Goal: Task Accomplishment & Management: Use online tool/utility

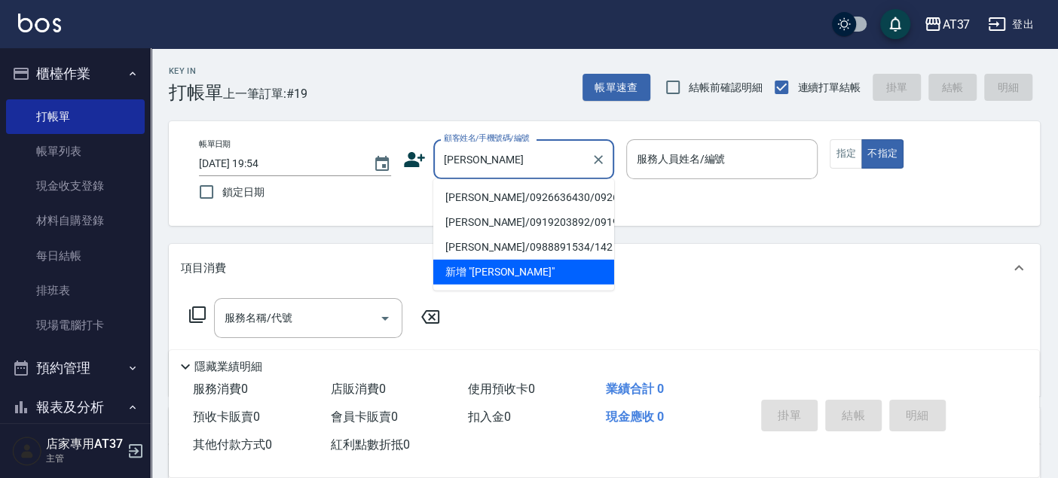
click at [503, 207] on li "[PERSON_NAME]/0926636430/0926636430" at bounding box center [523, 197] width 181 height 25
type input "[PERSON_NAME]/0926636430/0926636430"
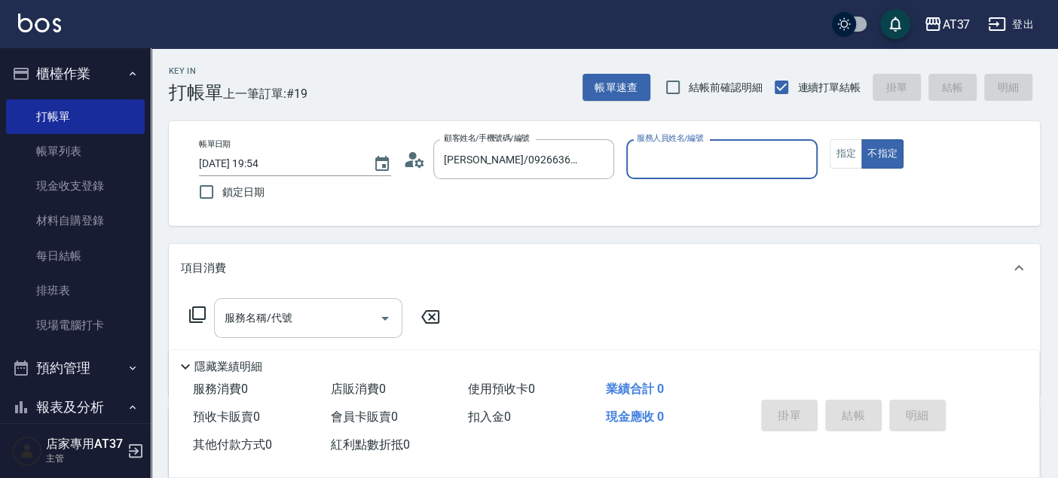
type input "Peggy-8"
click at [856, 151] on button "指定" at bounding box center [846, 153] width 32 height 29
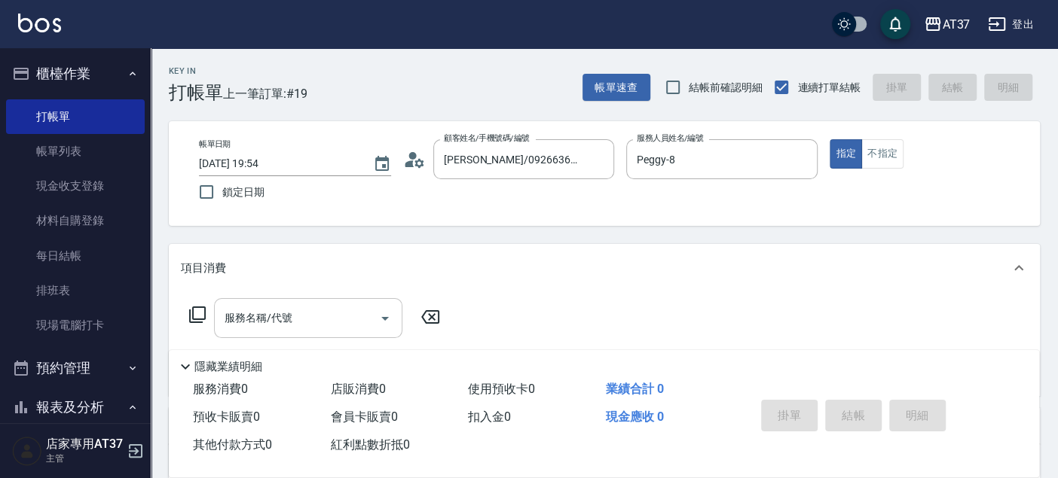
click at [328, 319] on input "服務名稱/代號" at bounding box center [297, 318] width 152 height 26
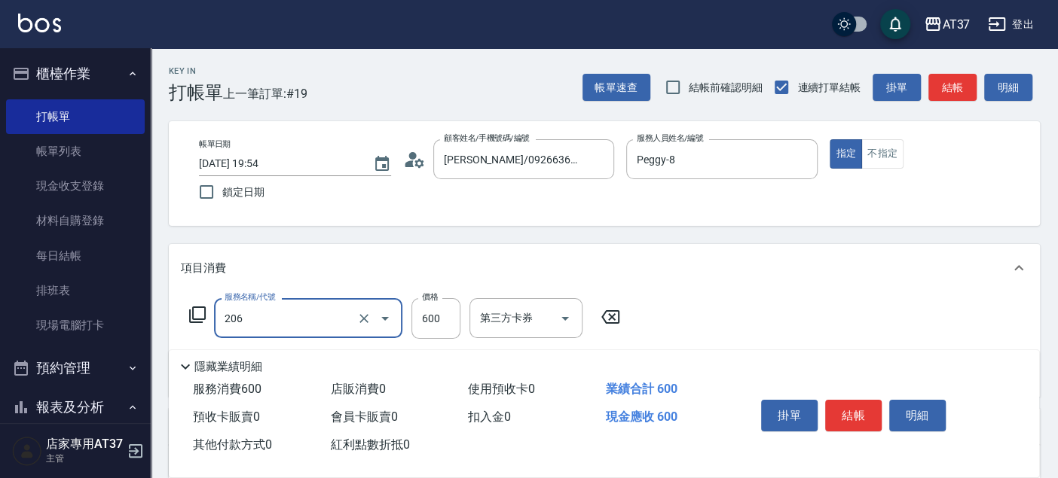
type input "A精油洗+剪(206)"
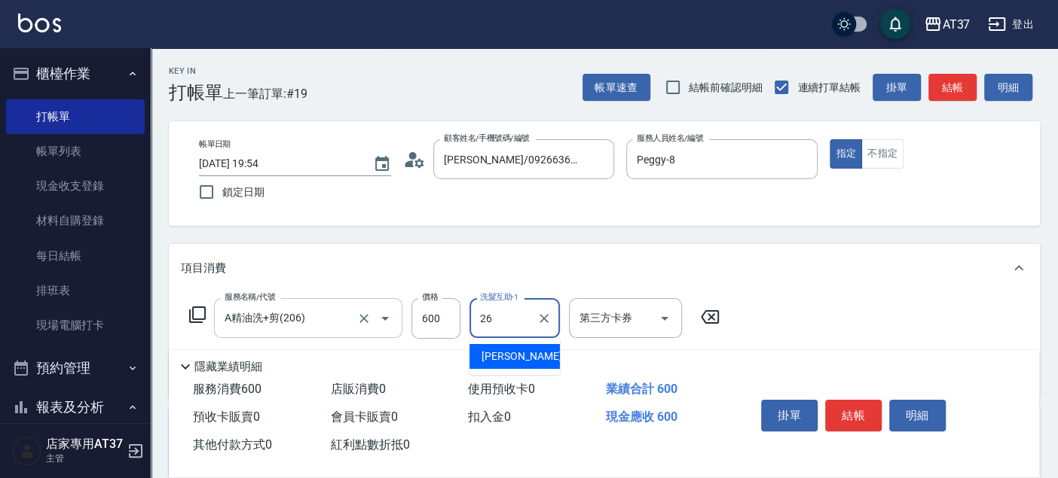
type input "[PERSON_NAME]-26"
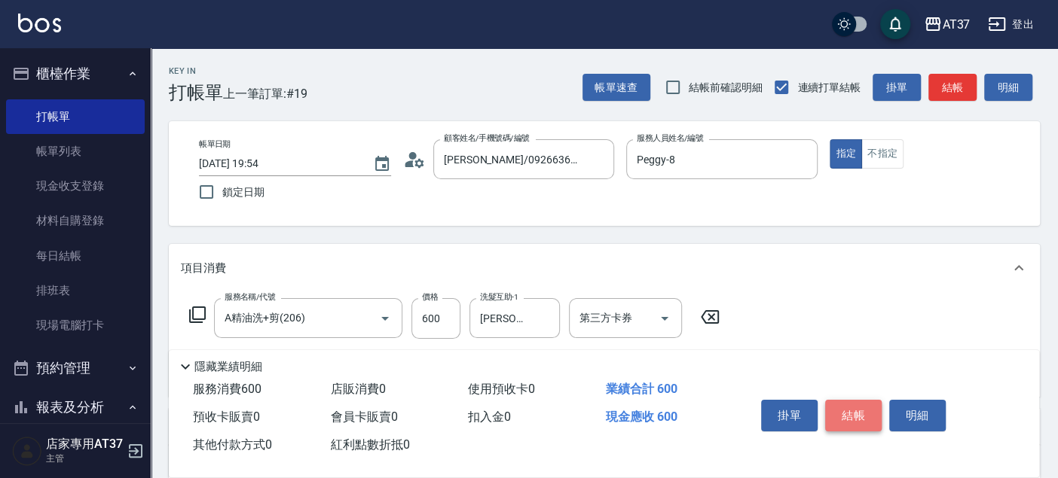
click at [851, 411] on button "結帳" at bounding box center [853, 416] width 57 height 32
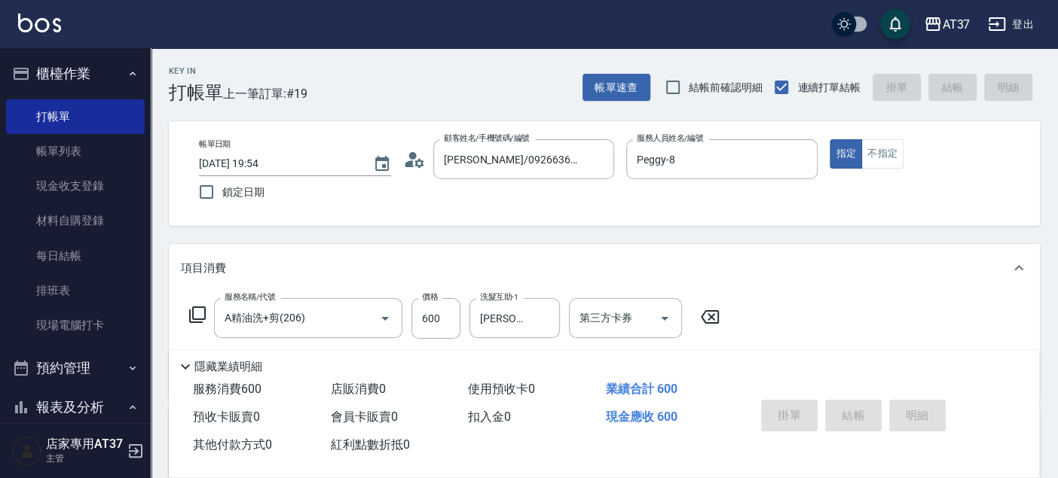
type input "[DATE] 21:52"
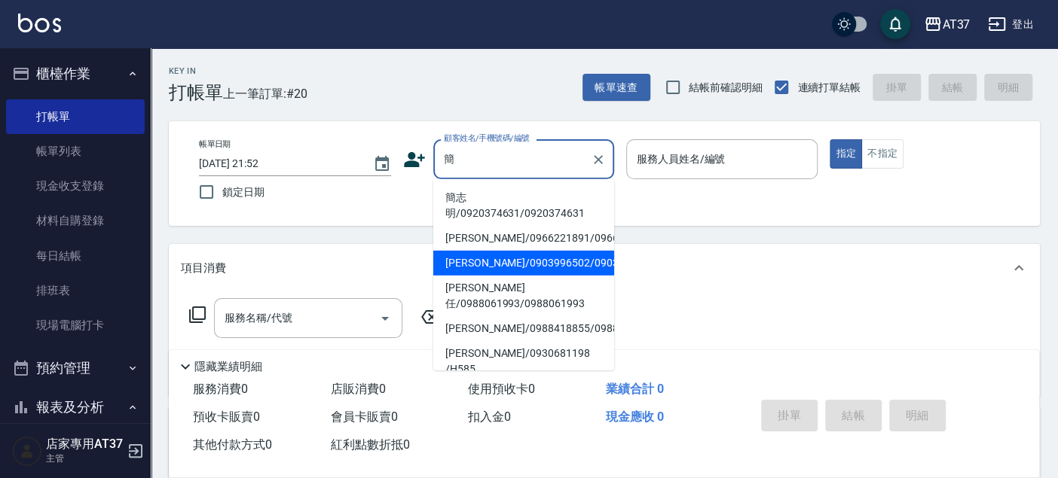
click at [490, 267] on li "[PERSON_NAME]/0903996502/0903996502" at bounding box center [523, 263] width 181 height 25
type input "[PERSON_NAME]/0903996502/0903996502"
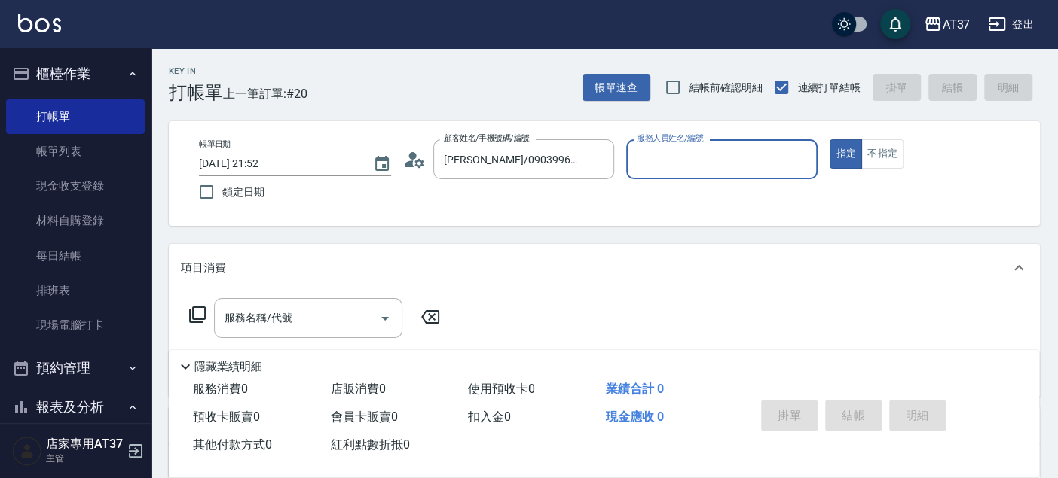
type input "Peggy-8"
click at [297, 328] on input "服務名稱/代號" at bounding box center [297, 318] width 152 height 26
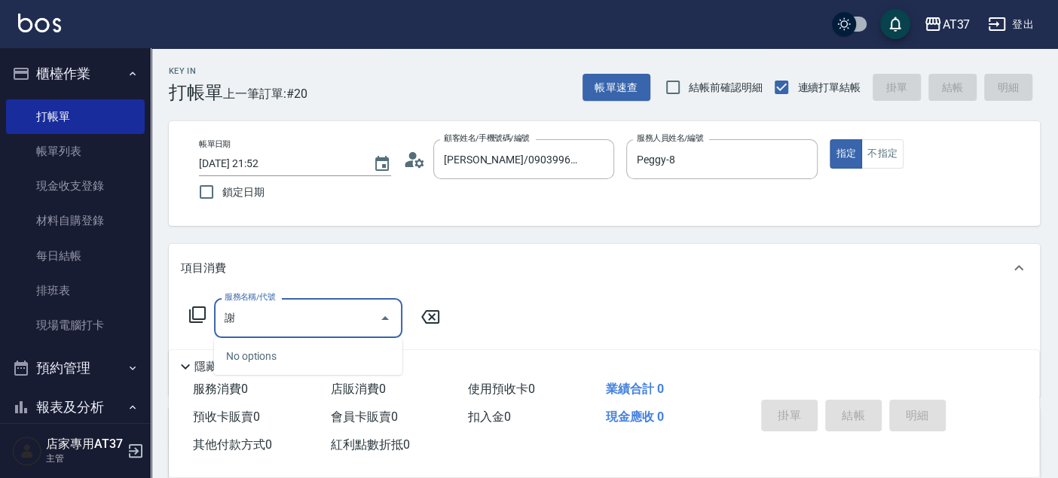
type input "卸"
click at [269, 316] on input "卸" at bounding box center [297, 318] width 152 height 26
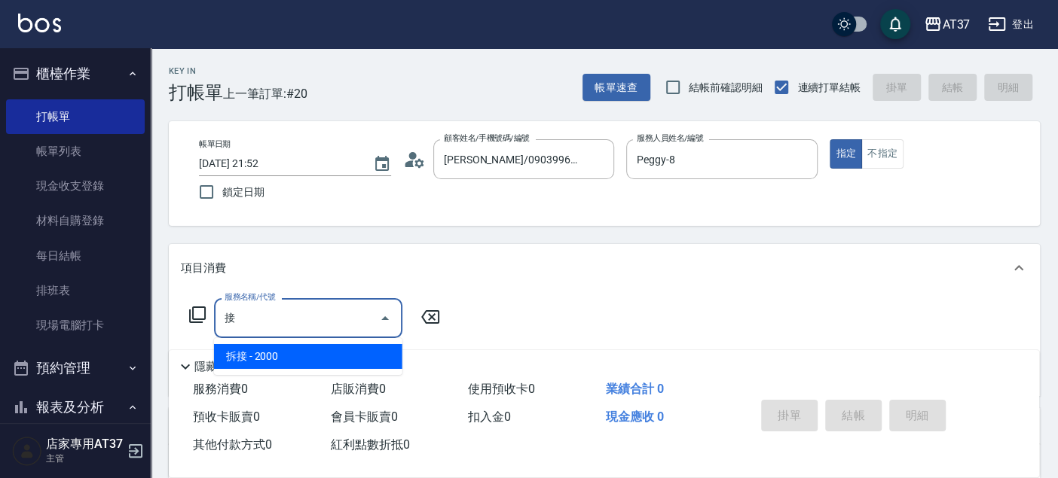
click at [372, 351] on span "拆接 - 2000" at bounding box center [308, 356] width 188 height 25
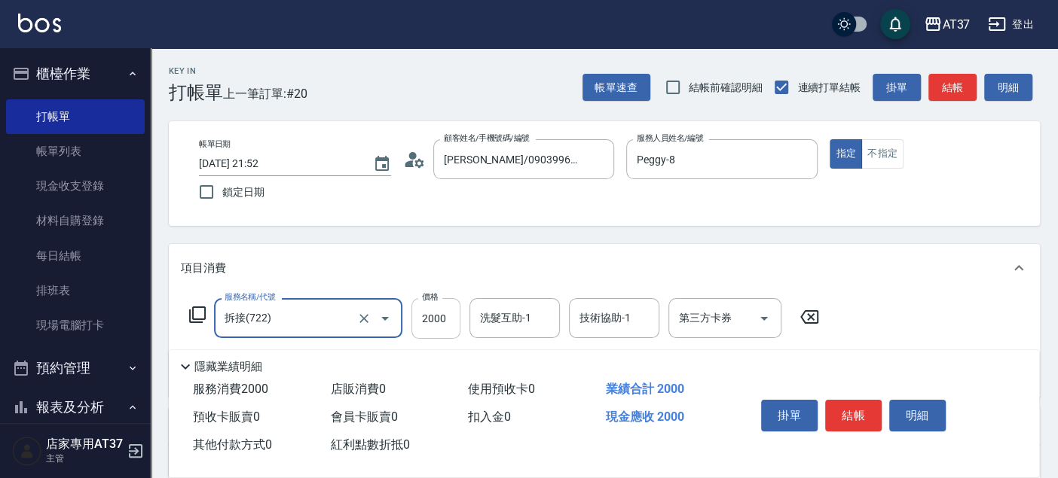
type input "拆接(722)"
click at [450, 311] on input "2000" at bounding box center [435, 318] width 49 height 41
click at [848, 413] on button "結帳" at bounding box center [853, 416] width 57 height 32
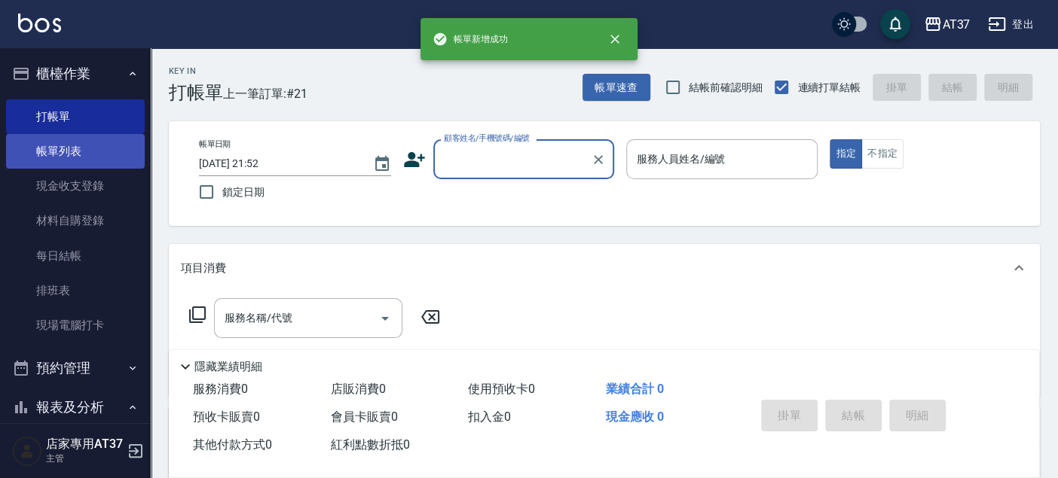
click at [96, 150] on link "帳單列表" at bounding box center [75, 151] width 139 height 35
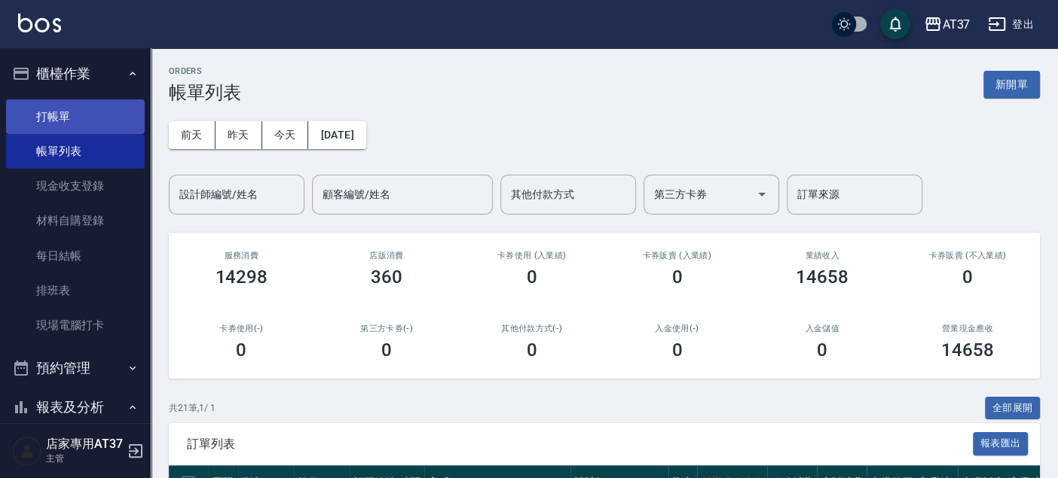
click at [73, 109] on link "打帳單" at bounding box center [75, 116] width 139 height 35
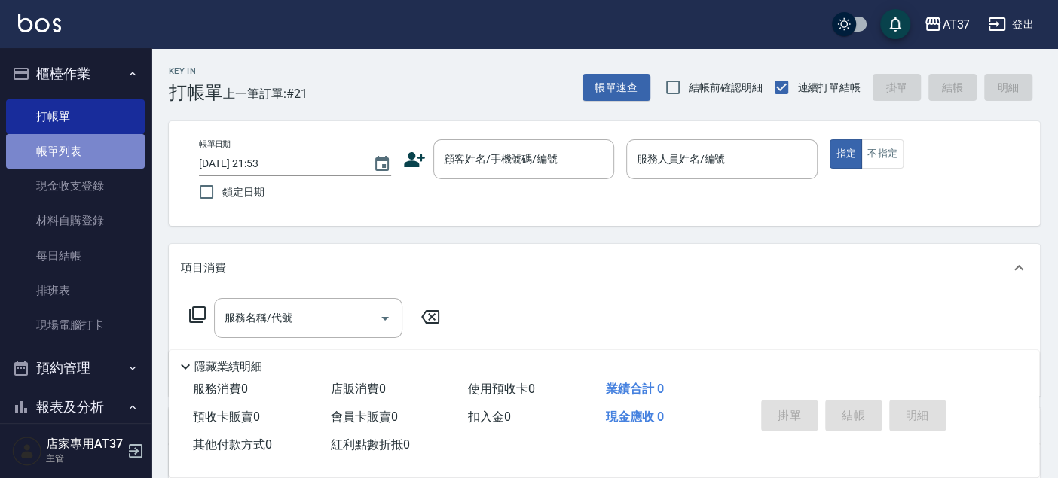
click at [81, 149] on link "帳單列表" at bounding box center [75, 151] width 139 height 35
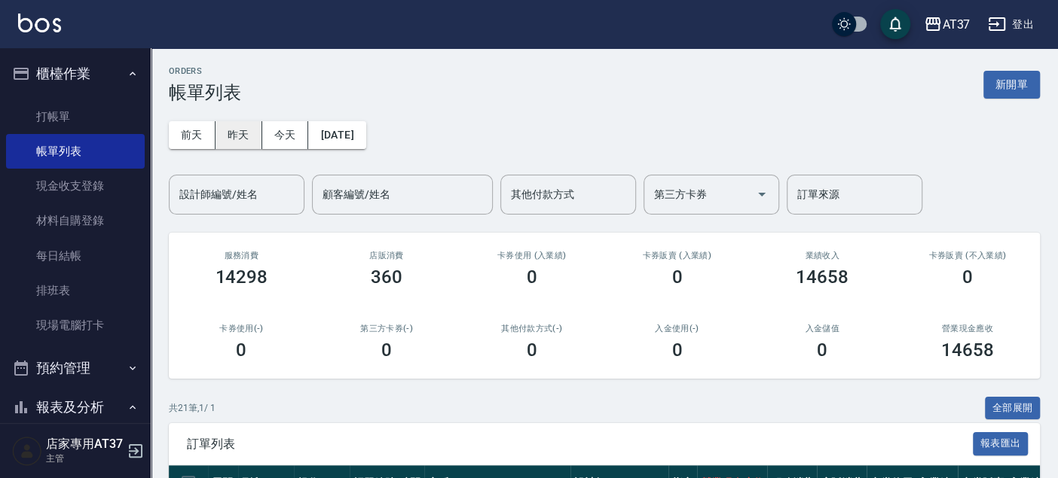
click at [241, 132] on button "昨天" at bounding box center [238, 135] width 47 height 28
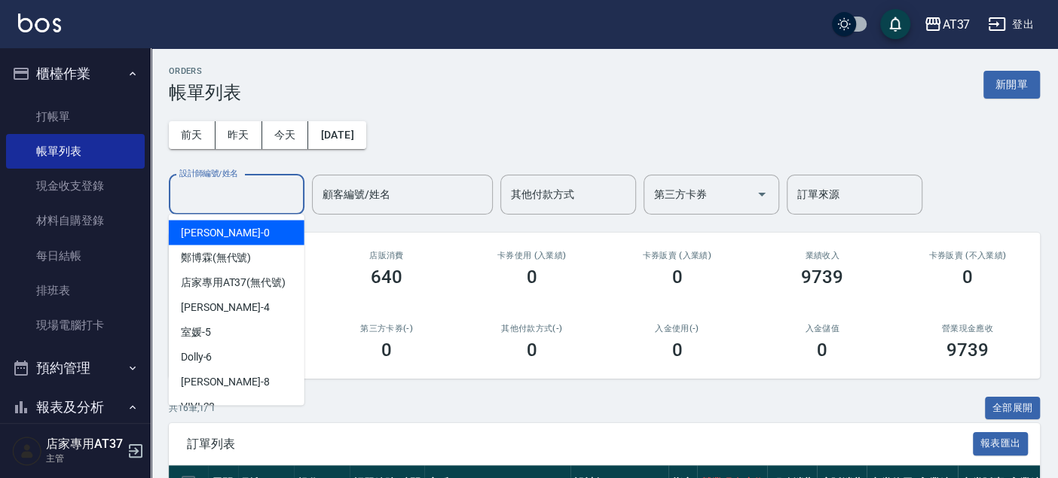
click at [247, 190] on input "設計師編號/姓名" at bounding box center [237, 195] width 122 height 26
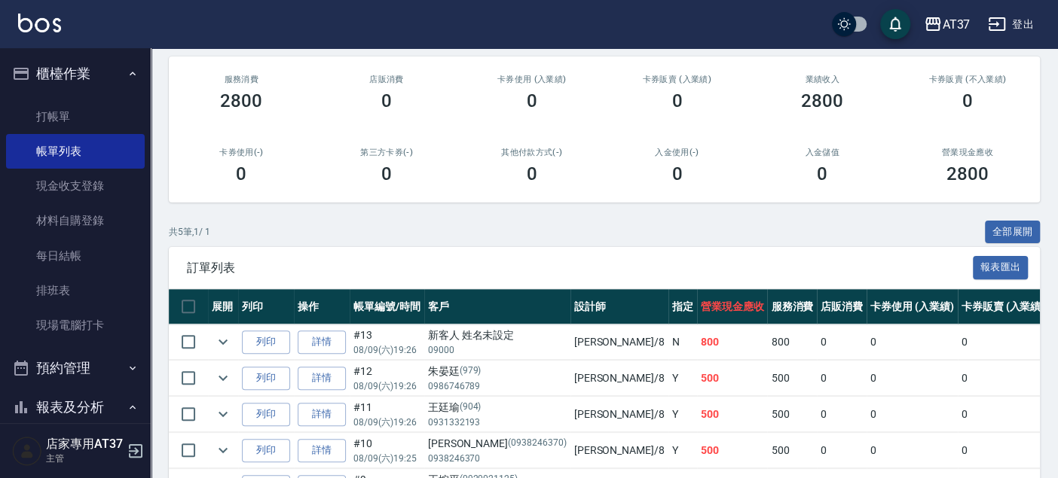
scroll to position [251, 0]
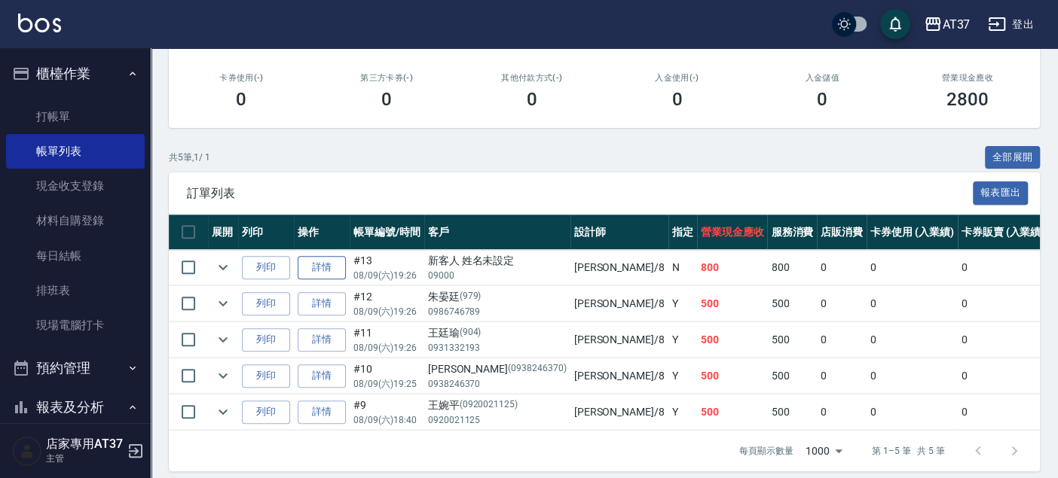
type input "Peggy-8"
click at [320, 258] on link "詳情" at bounding box center [322, 267] width 48 height 23
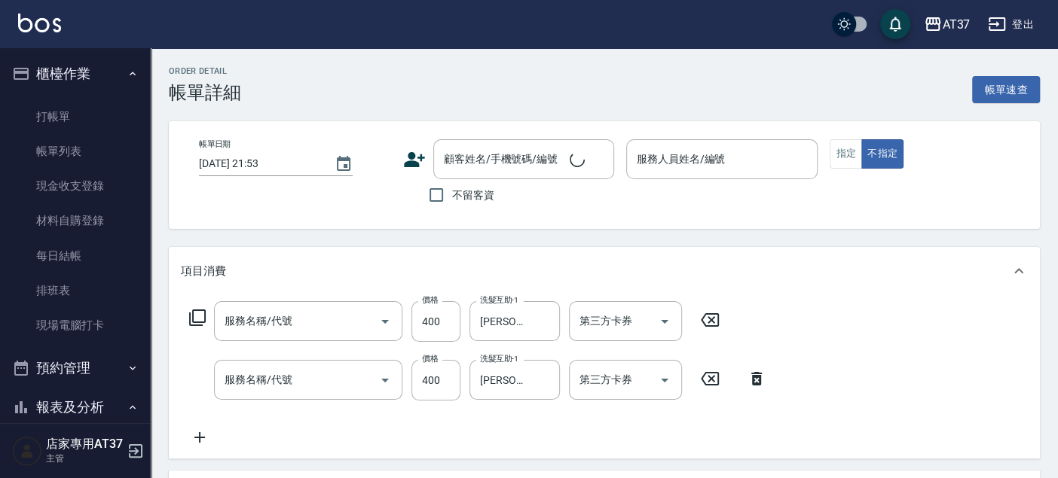
type input "[DATE] 19:26"
type input "Peggy-8"
type input "B級洗+剪(203)"
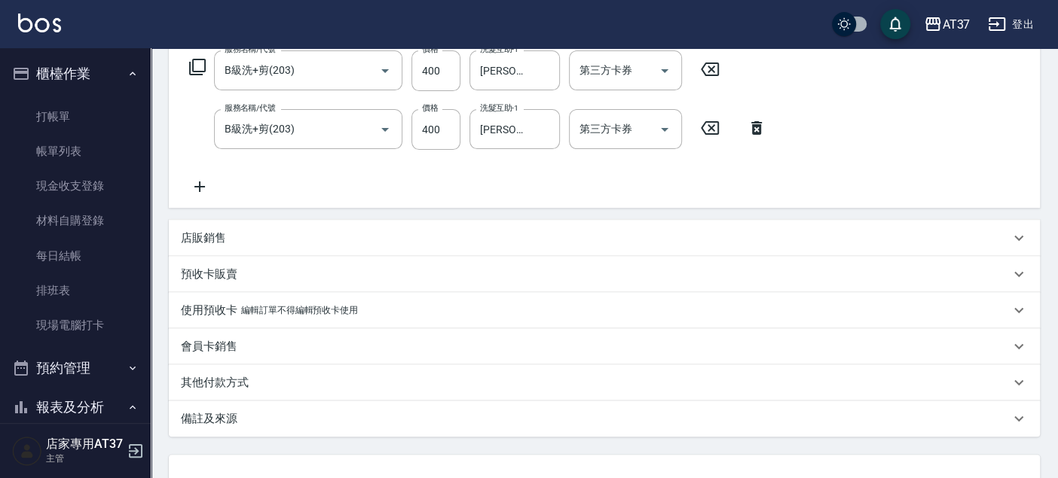
type input "新客人 姓名未設定/09000/null"
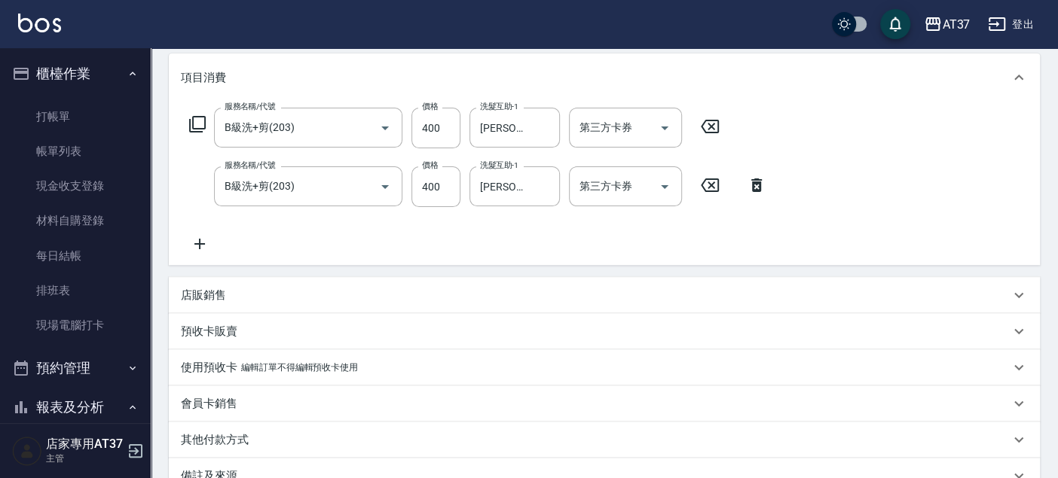
scroll to position [167, 0]
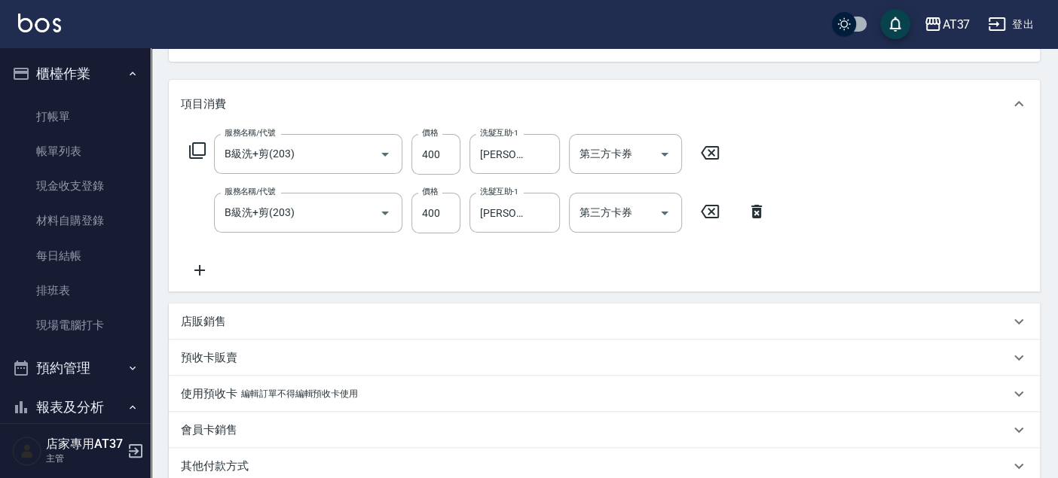
click at [754, 212] on icon at bounding box center [756, 212] width 11 height 14
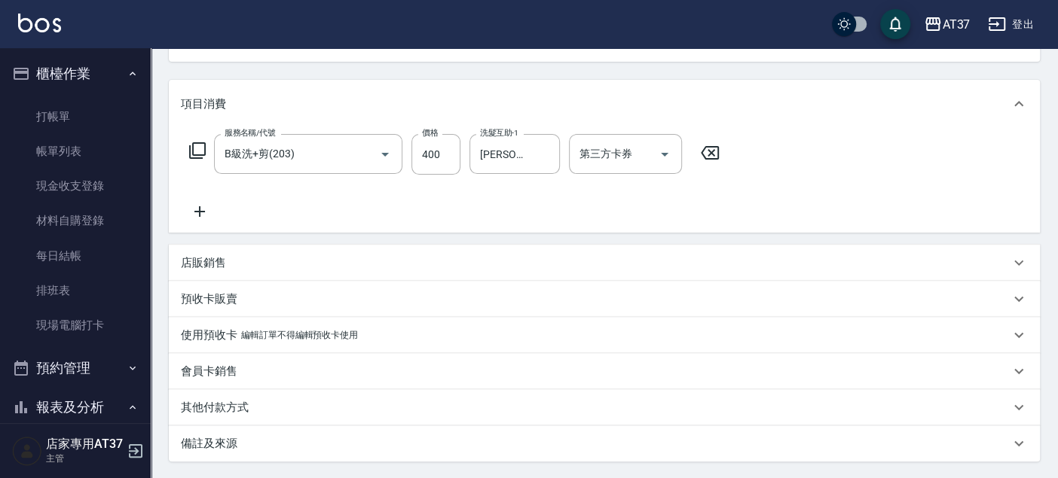
click at [200, 212] on icon at bounding box center [200, 212] width 38 height 18
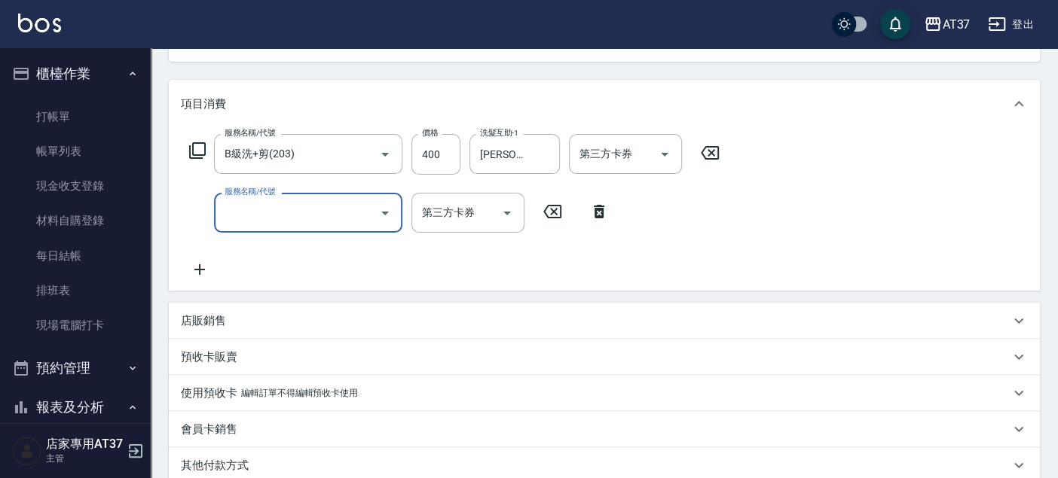
click at [267, 206] on input "服務名稱/代號" at bounding box center [297, 213] width 152 height 26
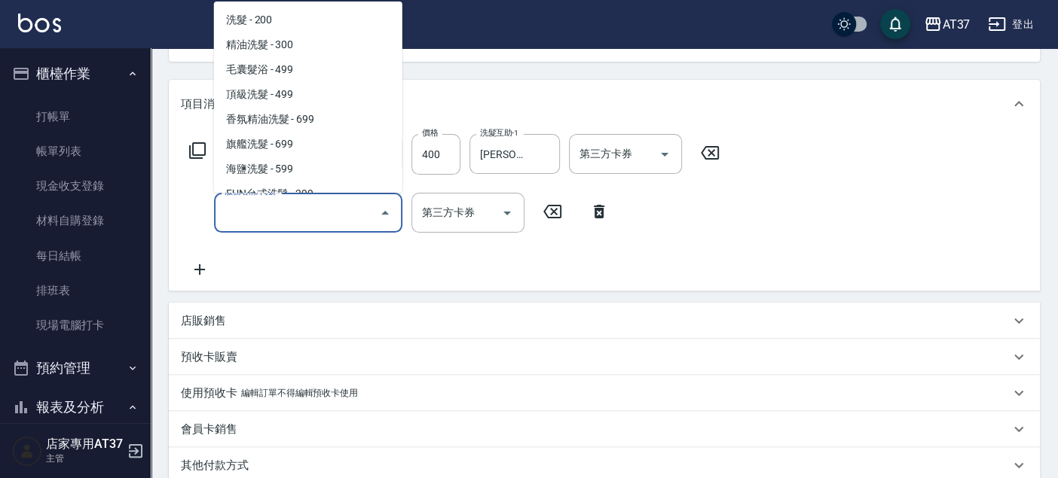
scroll to position [0, 0]
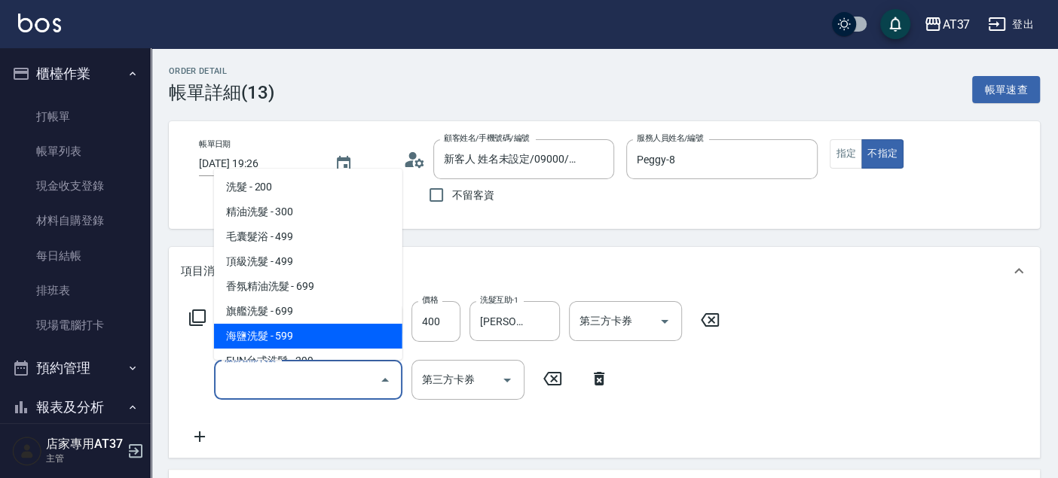
click at [738, 400] on div "服務名稱/代號 B級洗+剪(203) 服務名稱/代號 價格 400 價格 洗髮互助-1 [PERSON_NAME]-26 洗髮互助-1 第三方卡券 第三方卡券…" at bounding box center [604, 376] width 871 height 163
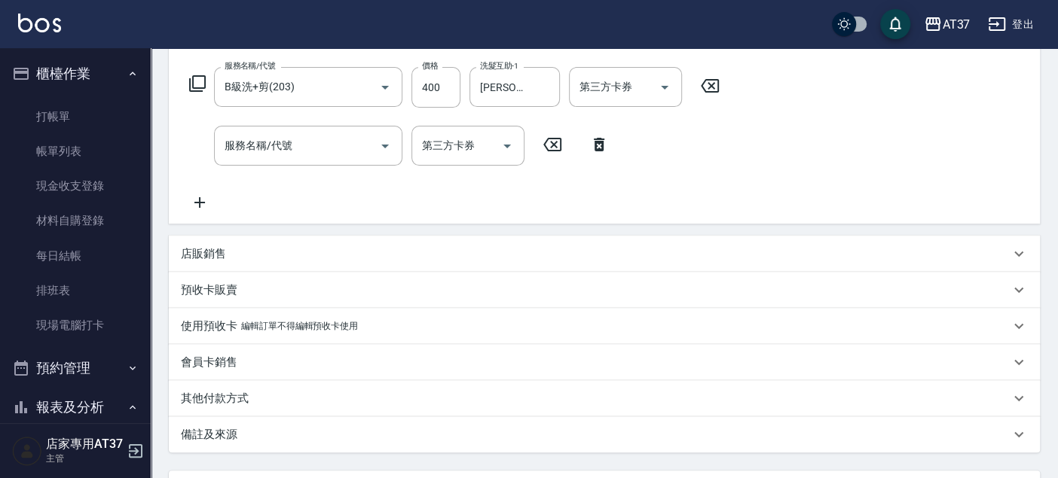
scroll to position [368, 0]
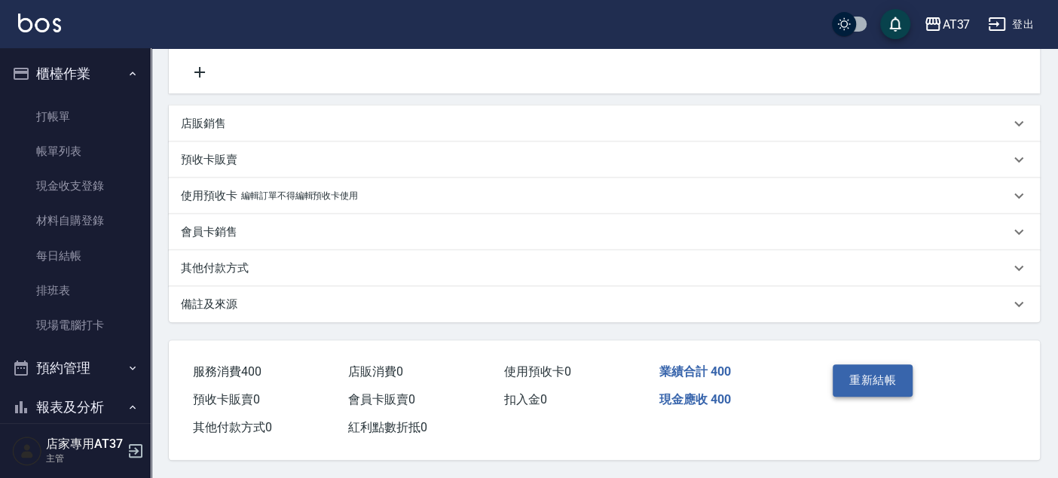
click at [882, 383] on button "重新結帳" at bounding box center [873, 381] width 80 height 32
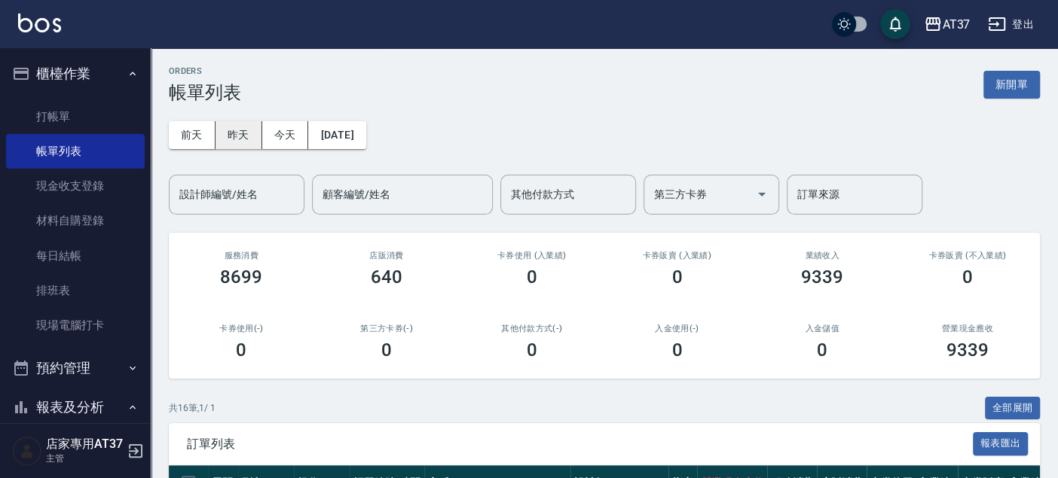
click at [237, 133] on button "昨天" at bounding box center [238, 135] width 47 height 28
click at [364, 136] on button "[DATE]" at bounding box center [336, 135] width 57 height 28
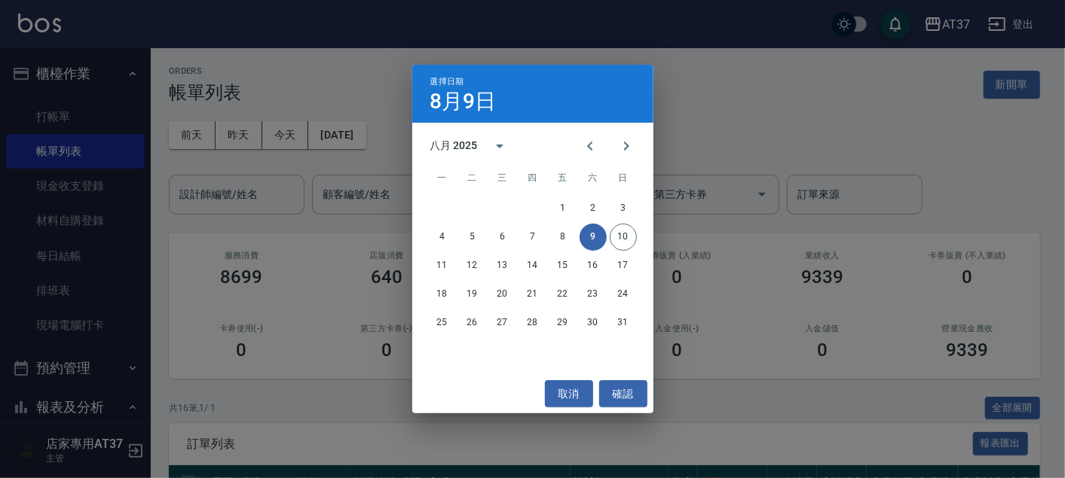
click at [715, 108] on div "選擇日期 [DATE] 八月 2025 一 二 三 四 五 六 日 1 2 3 4 5 6 7 8 9 10 11 12 13 14 15 16 17 18 …" at bounding box center [532, 239] width 1065 height 478
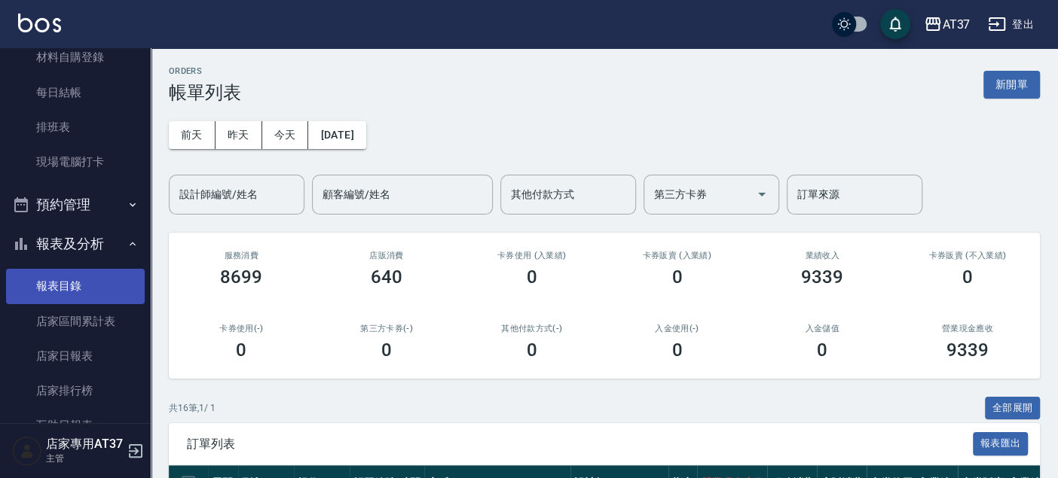
scroll to position [167, 0]
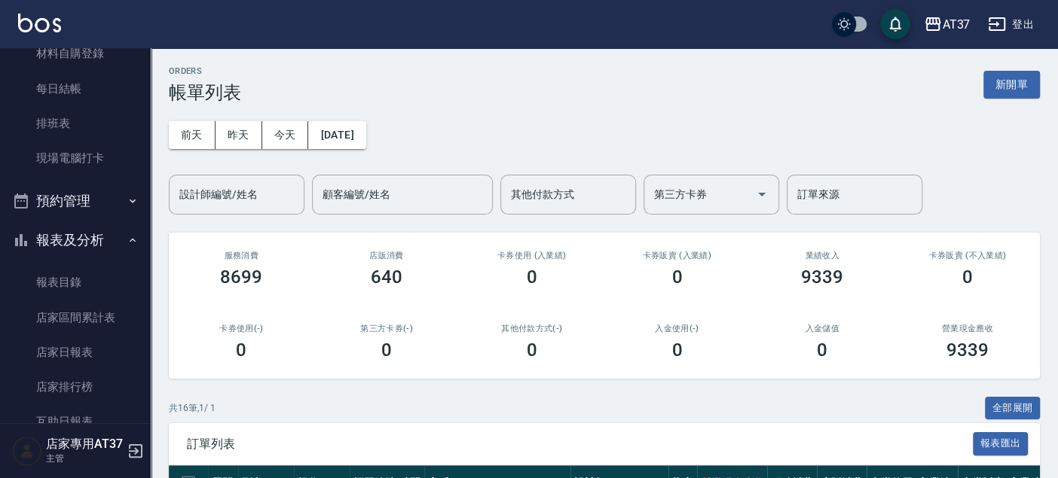
click at [86, 203] on button "預約管理" at bounding box center [75, 201] width 139 height 39
click at [87, 194] on button "預約管理" at bounding box center [75, 201] width 139 height 39
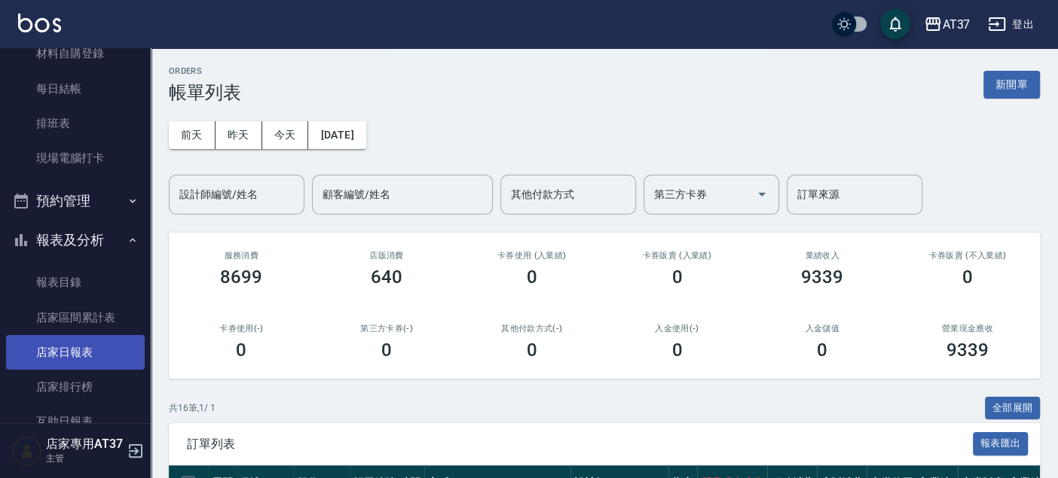
click at [82, 341] on link "店家日報表" at bounding box center [75, 352] width 139 height 35
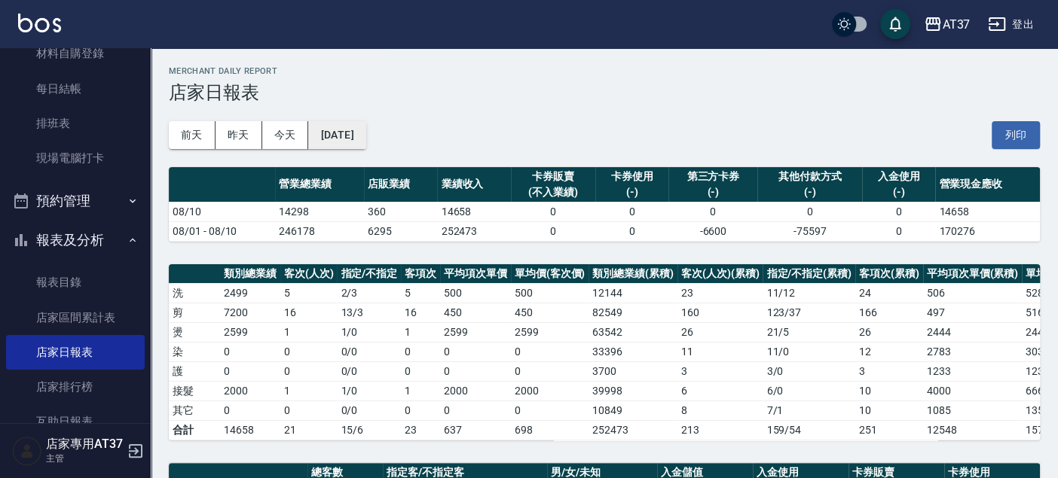
click at [365, 132] on button "[DATE]" at bounding box center [336, 135] width 57 height 28
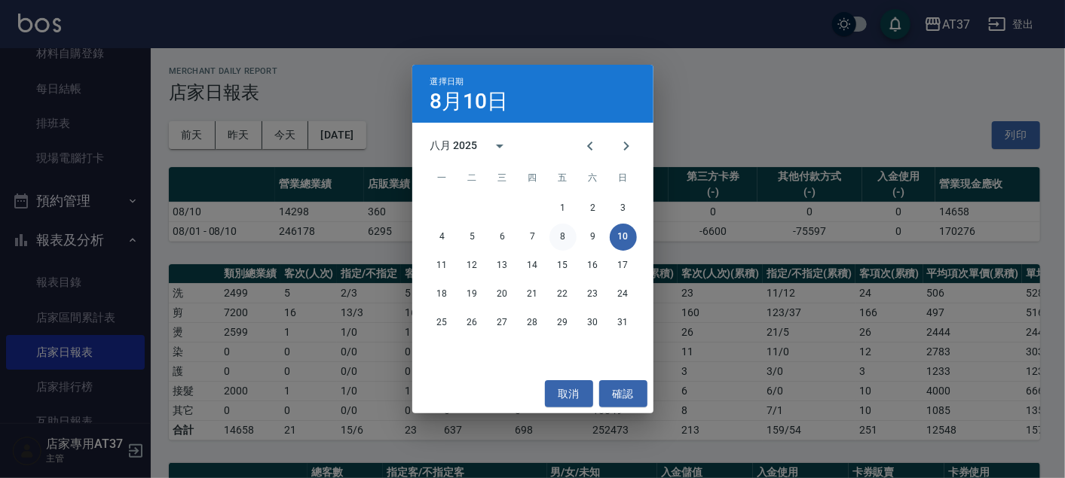
click at [561, 237] on button "8" at bounding box center [562, 237] width 27 height 27
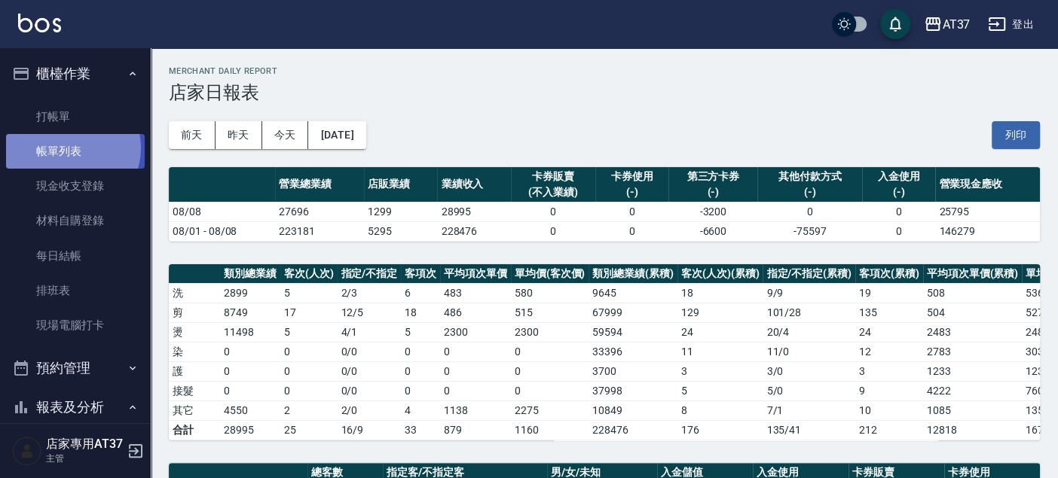
click at [72, 148] on link "帳單列表" at bounding box center [75, 151] width 139 height 35
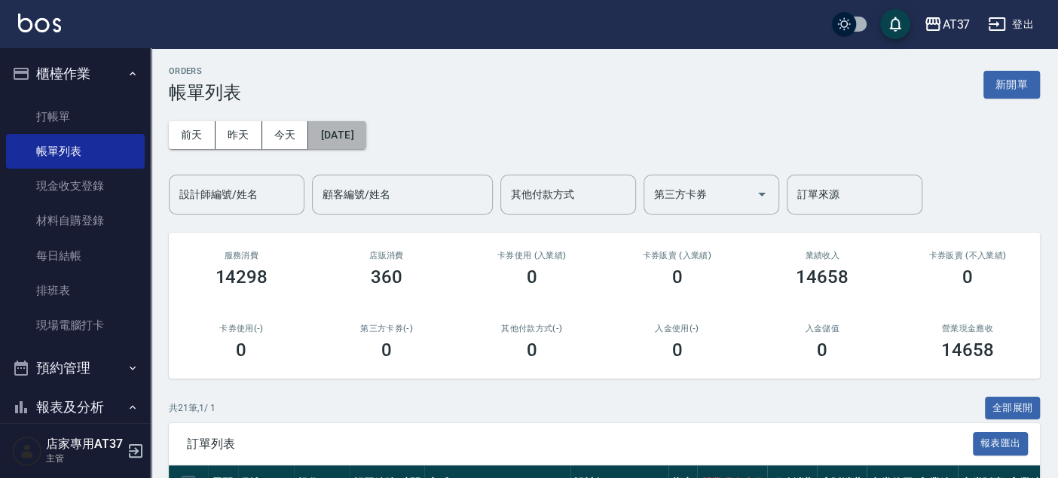
click at [356, 135] on button "[DATE]" at bounding box center [336, 135] width 57 height 28
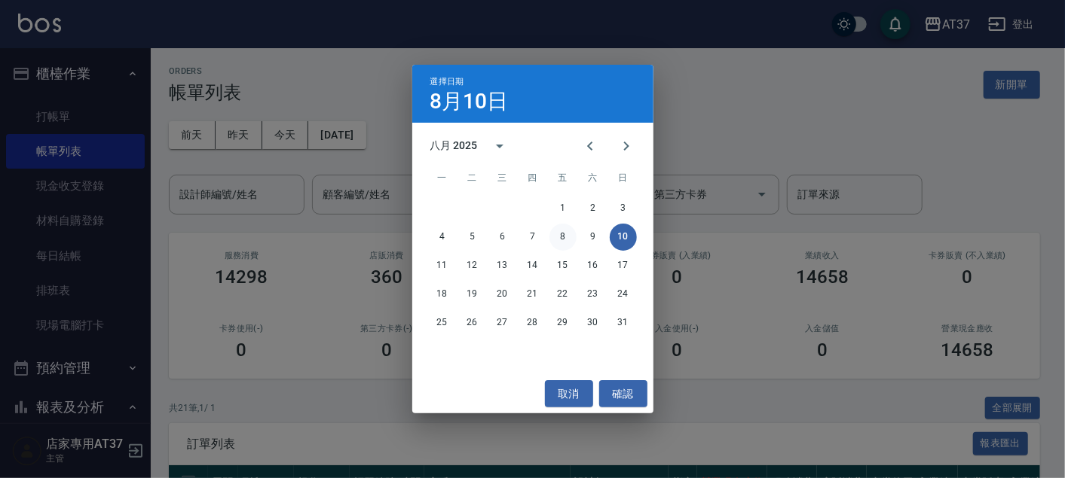
click at [562, 235] on button "8" at bounding box center [562, 237] width 27 height 27
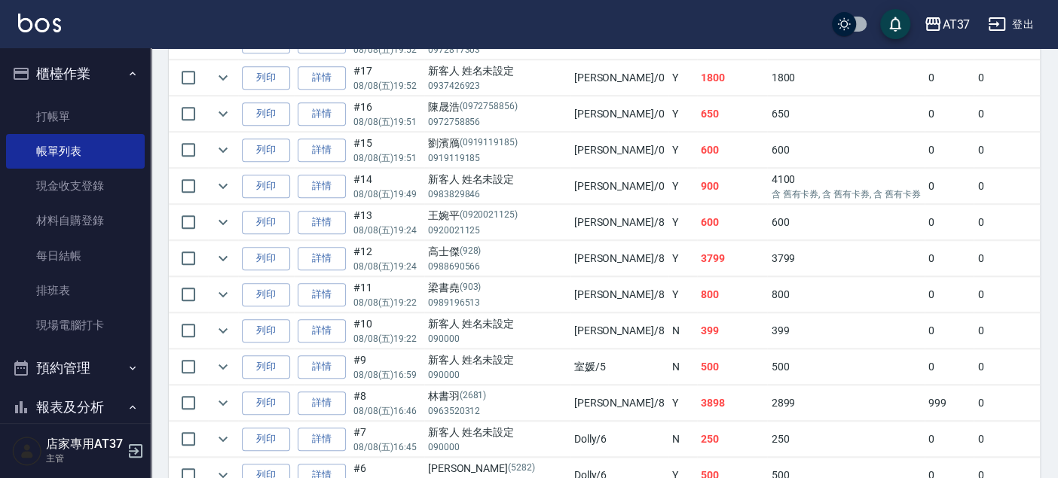
scroll to position [753, 0]
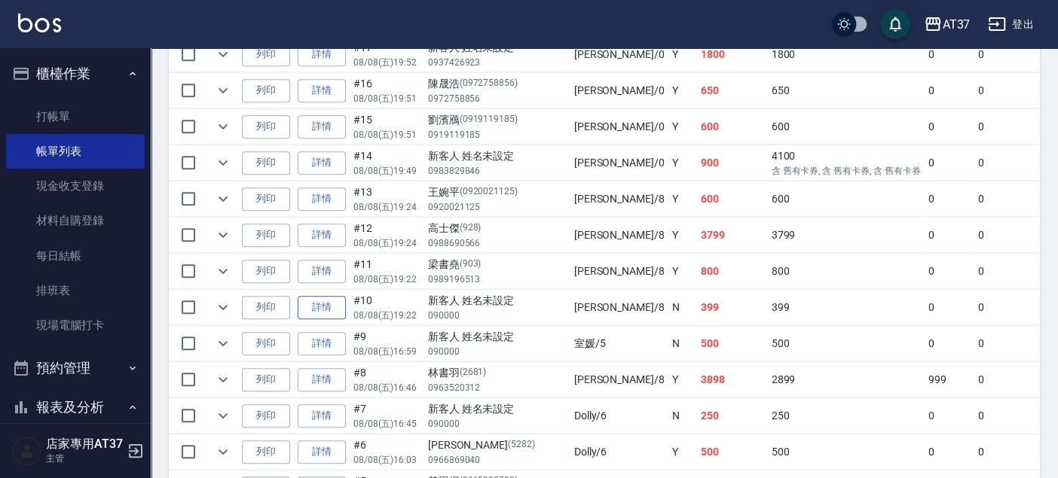
click at [342, 298] on link "詳情" at bounding box center [322, 307] width 48 height 23
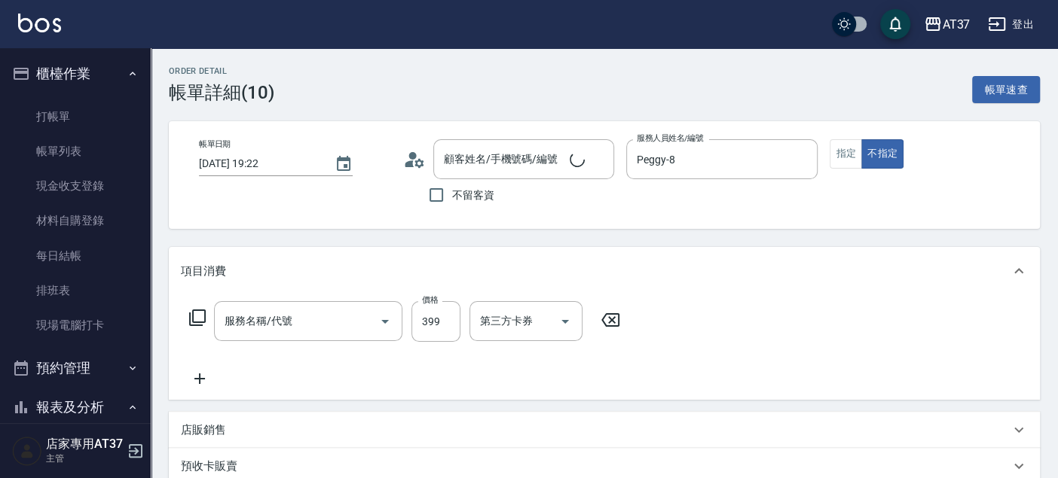
type input "[DATE] 19:22"
type input "Peggy-8"
type input "新客人 姓名未設定/090000/null"
type input "FUN洗剪造型(210)"
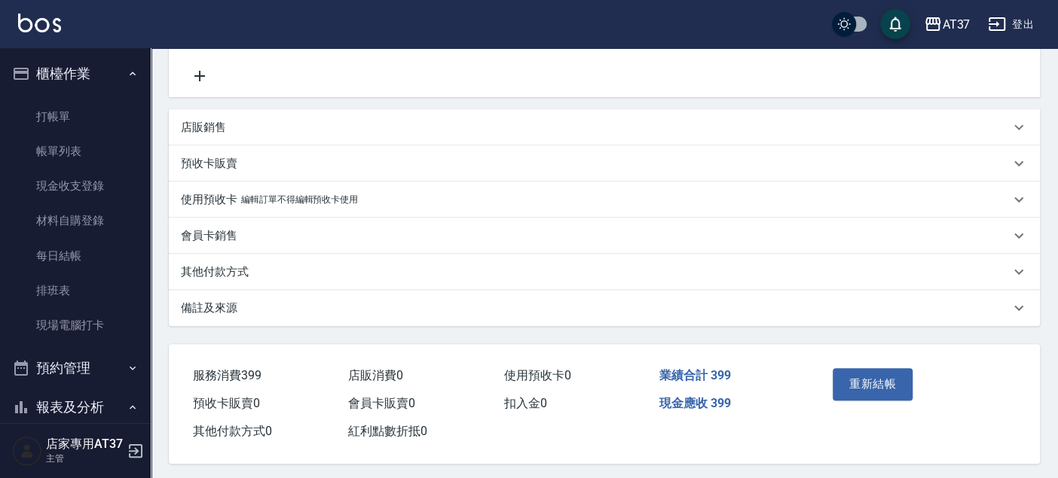
scroll to position [310, 0]
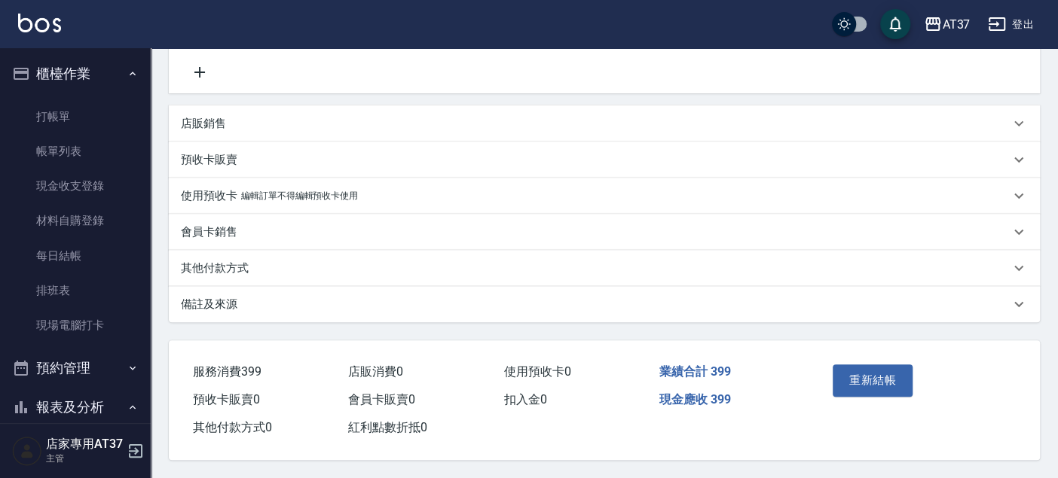
click at [206, 268] on p "其他付款方式" at bounding box center [215, 269] width 68 height 16
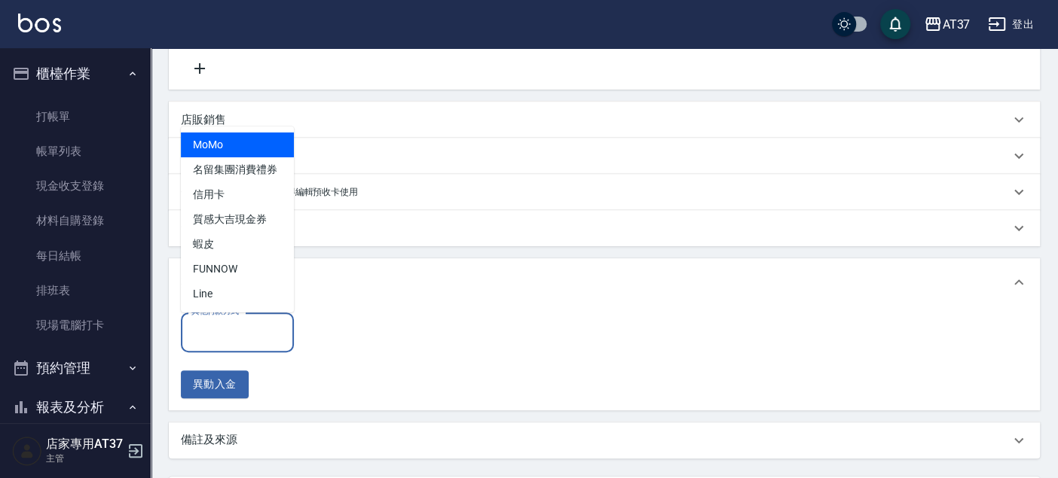
click at [255, 341] on input "其他付款方式" at bounding box center [237, 332] width 99 height 26
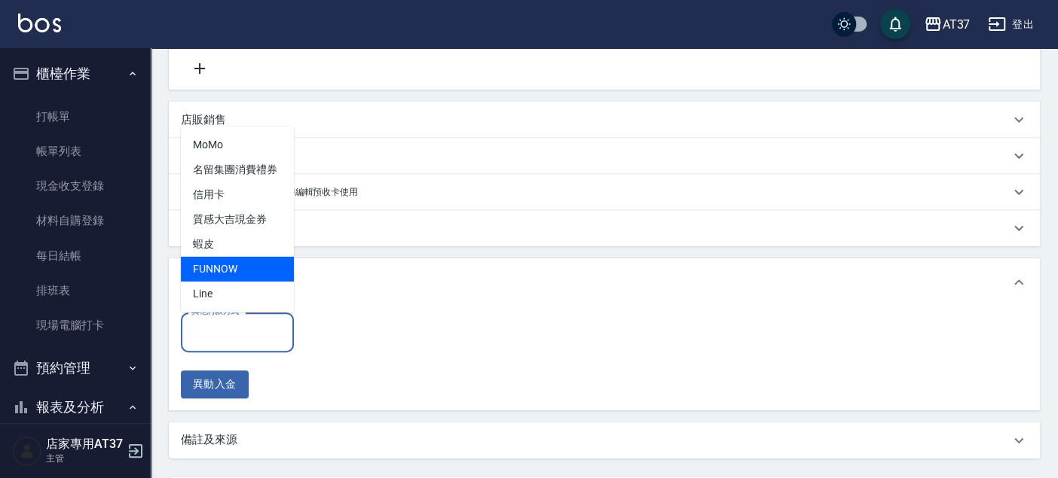
click at [246, 267] on span "FUNNOW" at bounding box center [237, 269] width 113 height 25
type input "FUNNOW"
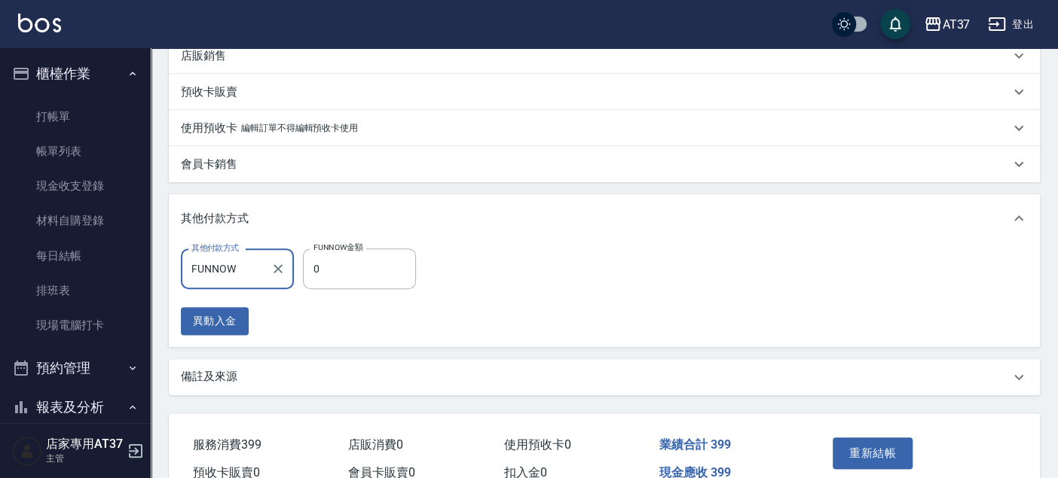
scroll to position [451, 0]
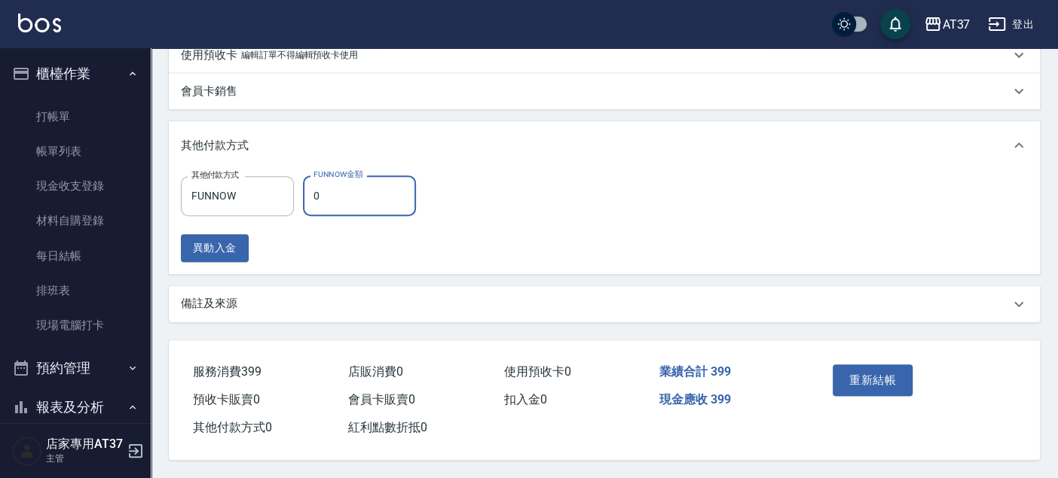
click at [354, 189] on input "0" at bounding box center [359, 196] width 113 height 41
type input "399"
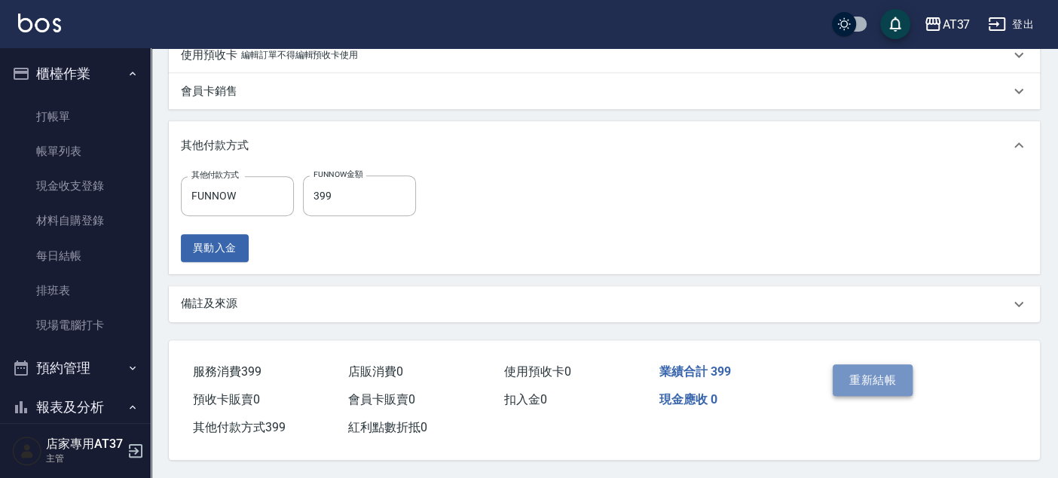
click at [885, 380] on button "重新結帳" at bounding box center [873, 381] width 80 height 32
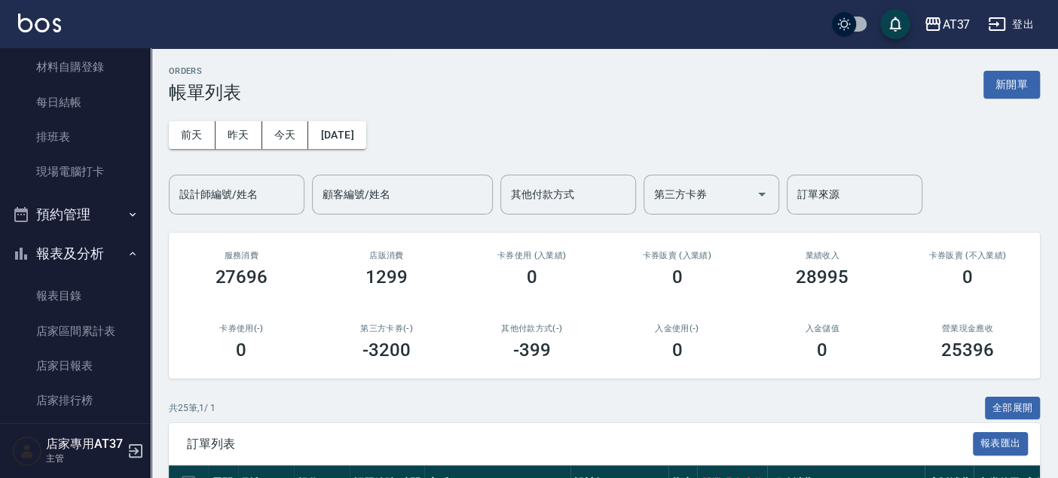
scroll to position [251, 0]
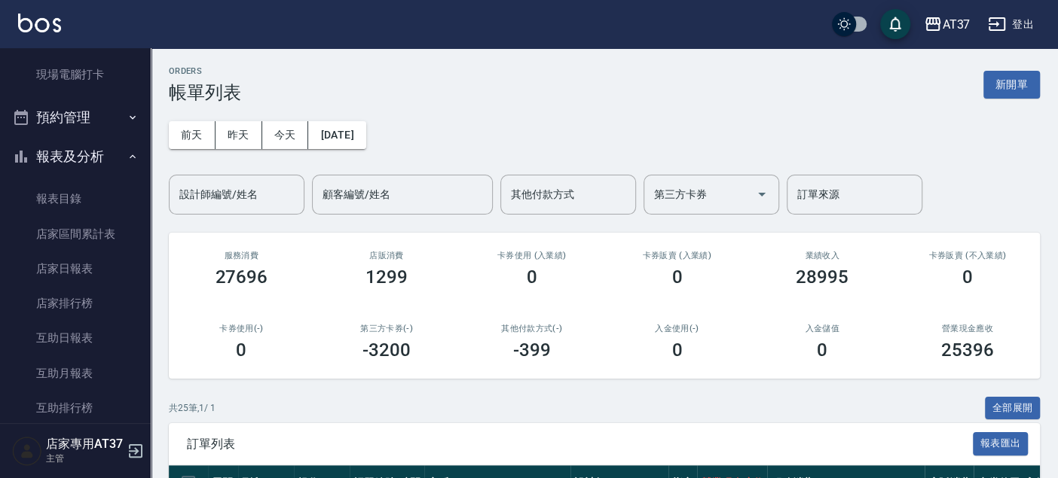
drag, startPoint x: 101, startPoint y: 267, endPoint x: 231, endPoint y: 224, distance: 137.2
click at [101, 267] on link "店家日報表" at bounding box center [75, 269] width 139 height 35
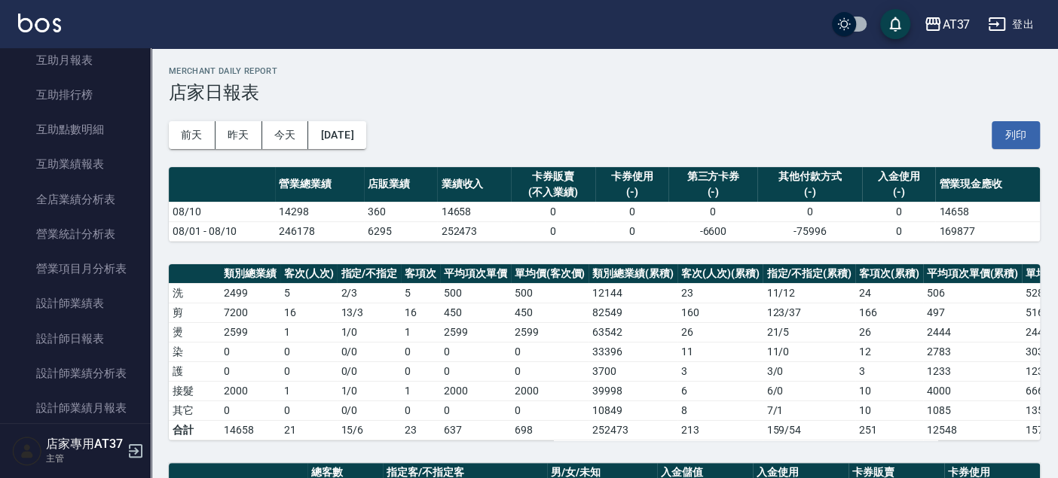
scroll to position [579, 0]
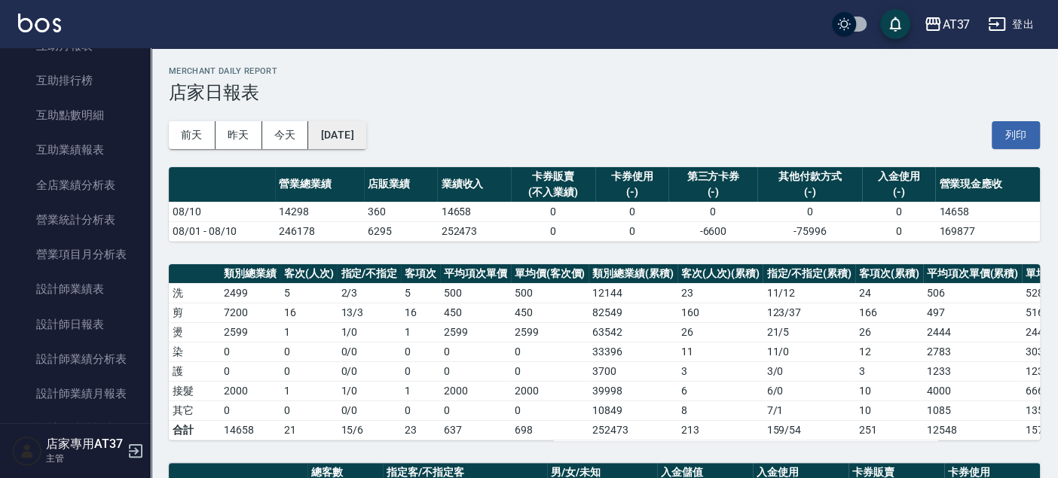
click at [365, 127] on button "[DATE]" at bounding box center [336, 135] width 57 height 28
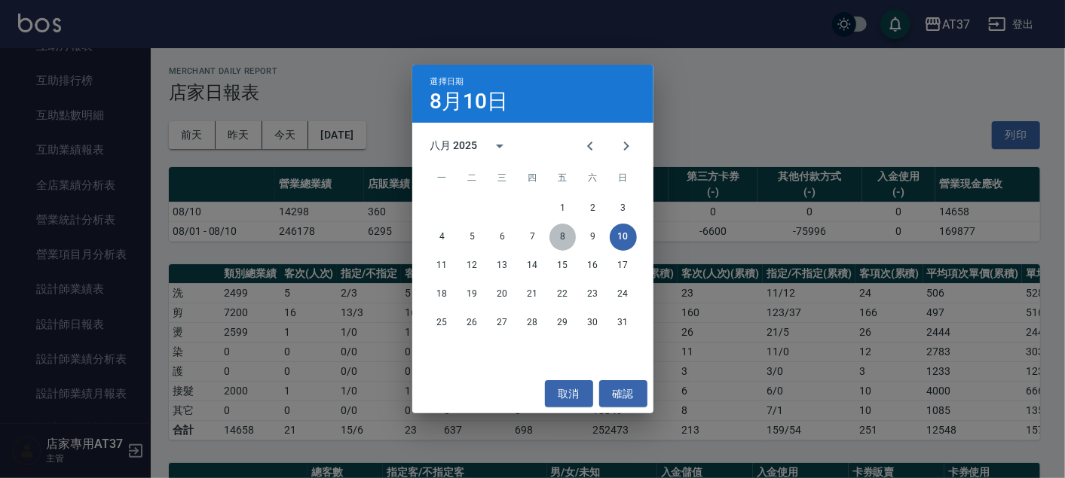
click at [569, 236] on button "8" at bounding box center [562, 237] width 27 height 27
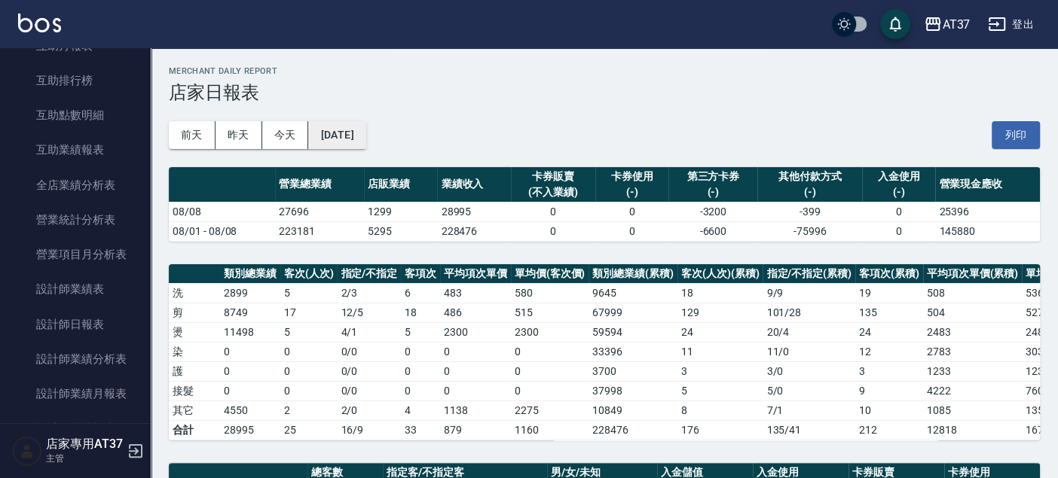
click at [361, 145] on button "[DATE]" at bounding box center [336, 135] width 57 height 28
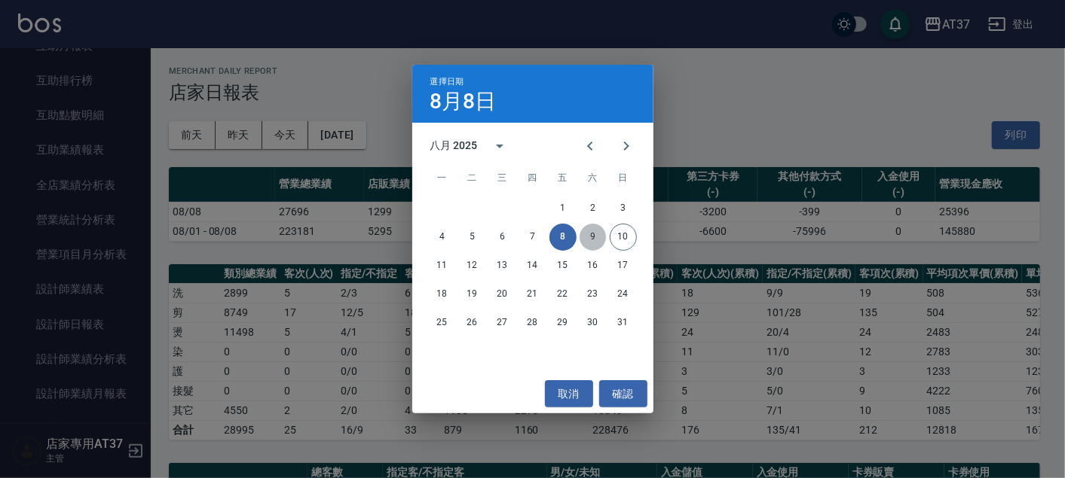
click at [603, 234] on button "9" at bounding box center [592, 237] width 27 height 27
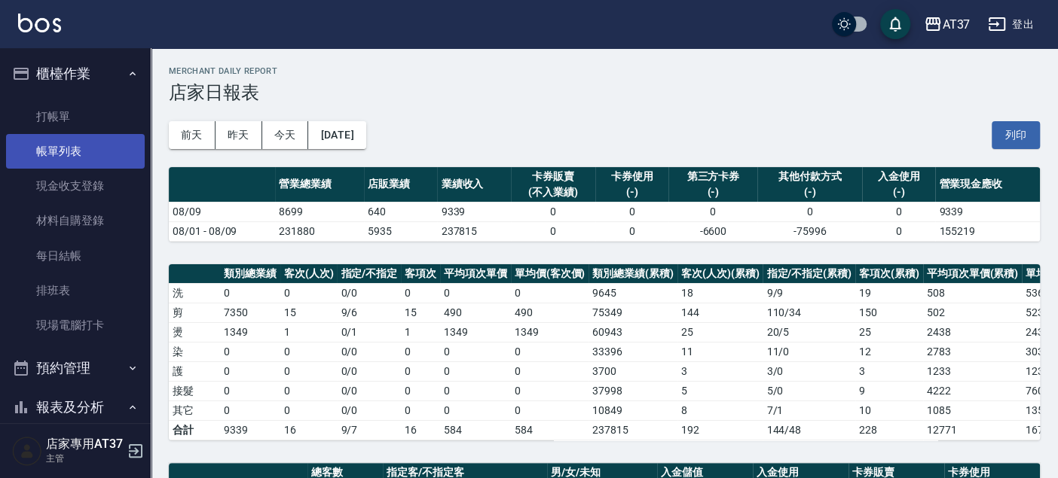
click at [90, 139] on link "帳單列表" at bounding box center [75, 151] width 139 height 35
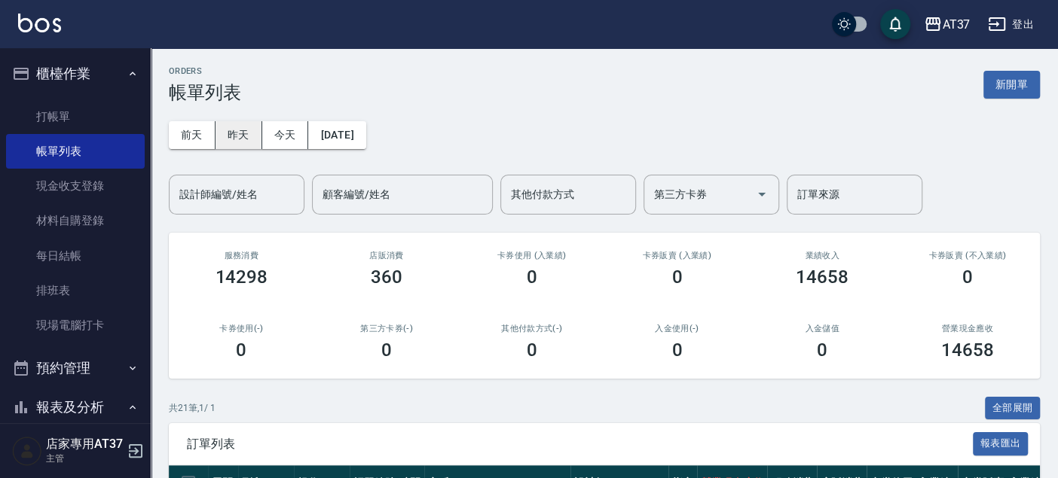
click at [243, 129] on button "昨天" at bounding box center [238, 135] width 47 height 28
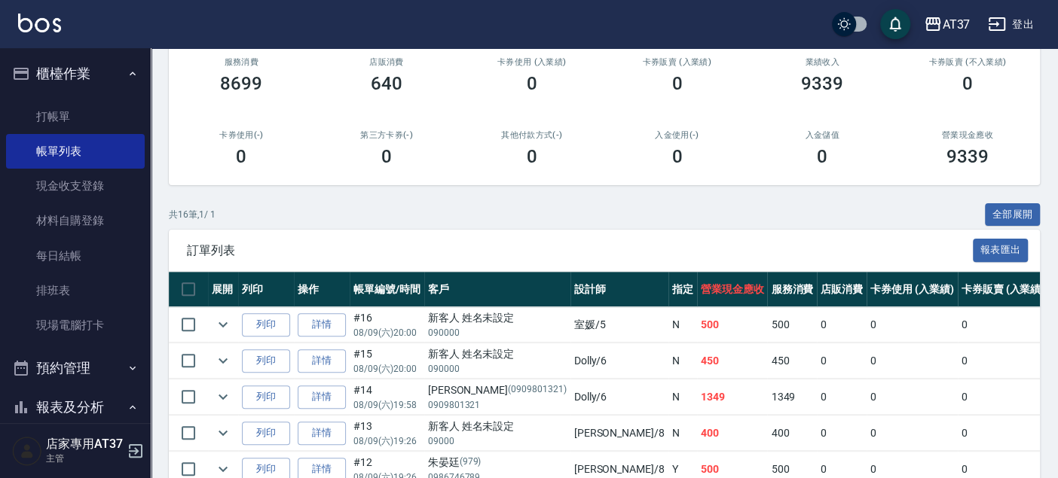
scroll to position [335, 0]
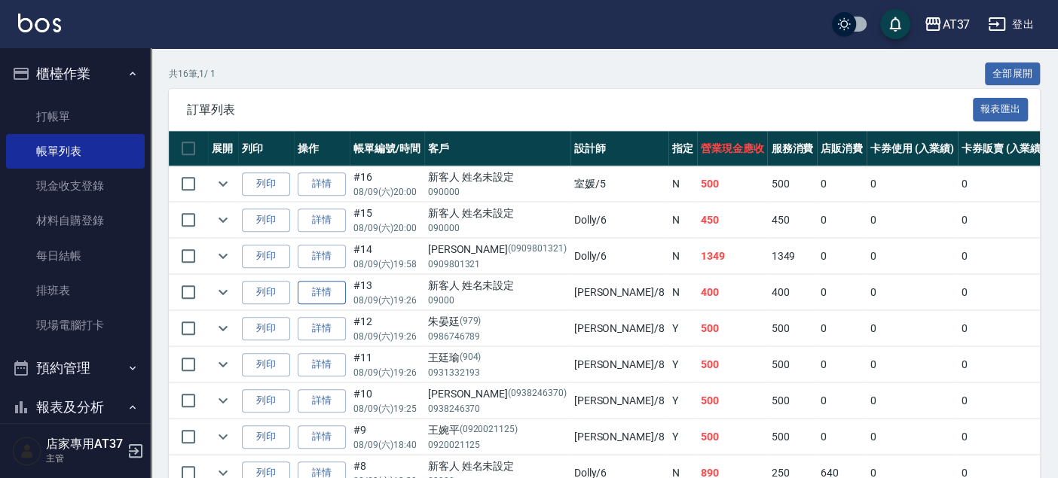
click at [328, 289] on link "詳情" at bounding box center [322, 292] width 48 height 23
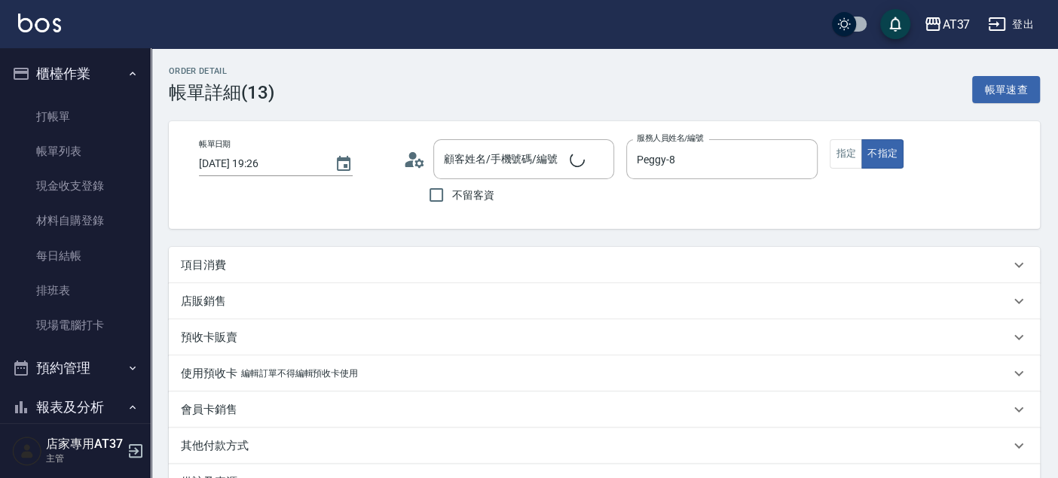
type input "[DATE] 19:26"
type input "Peggy-8"
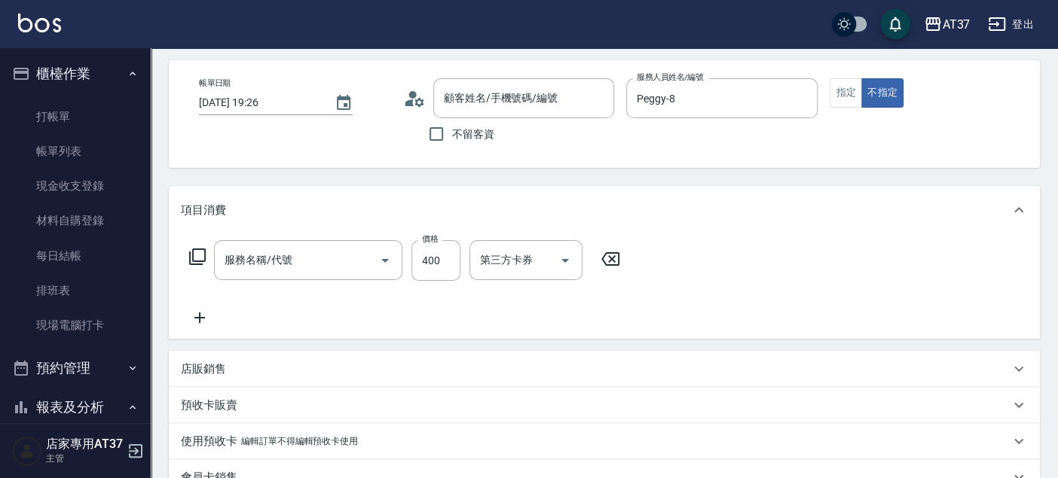
type input "新客人 姓名未設定/09000/null"
type input "B級洗+剪(203)"
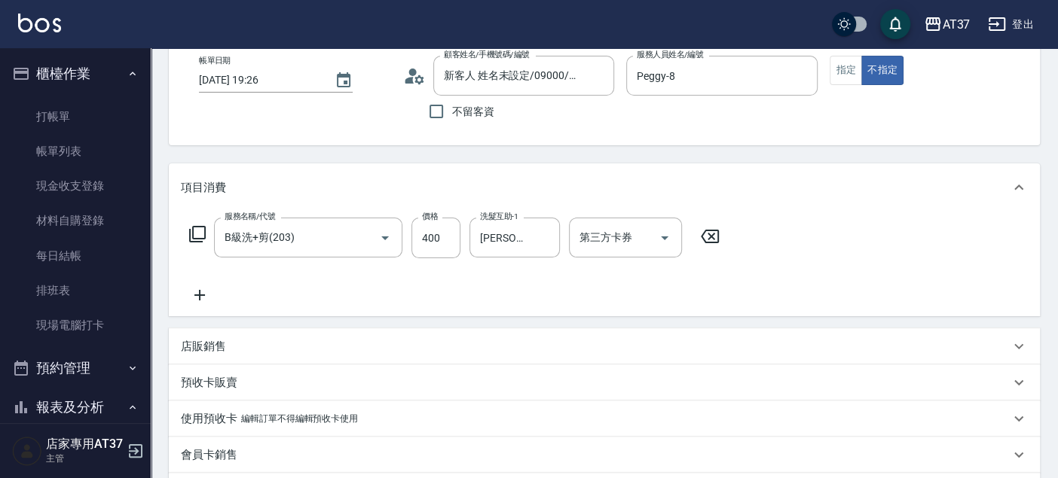
click at [196, 296] on icon at bounding box center [200, 295] width 38 height 18
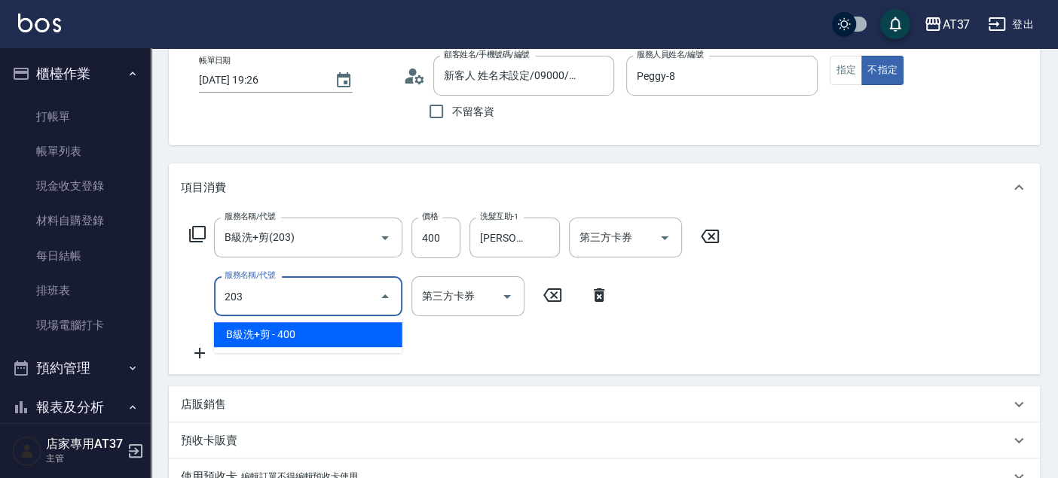
type input "B級洗+剪(203)"
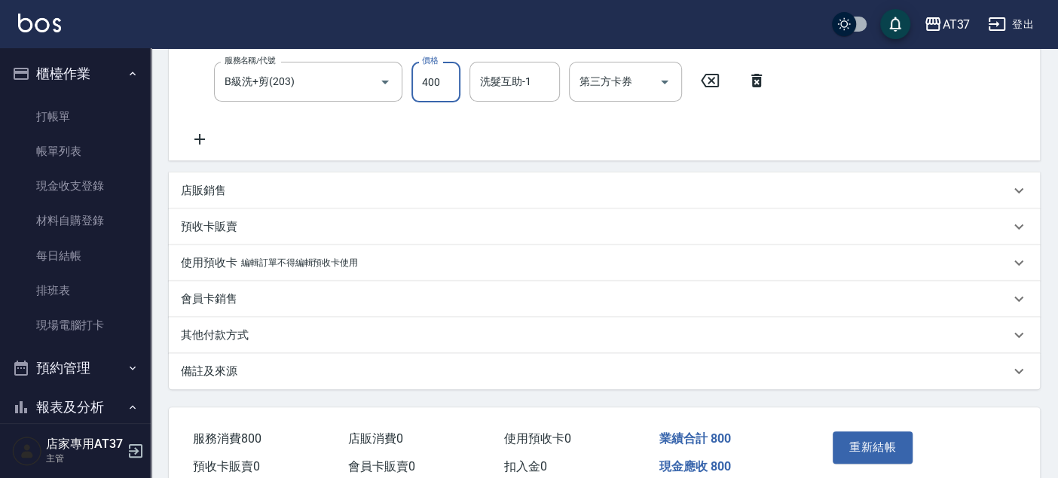
scroll to position [369, 0]
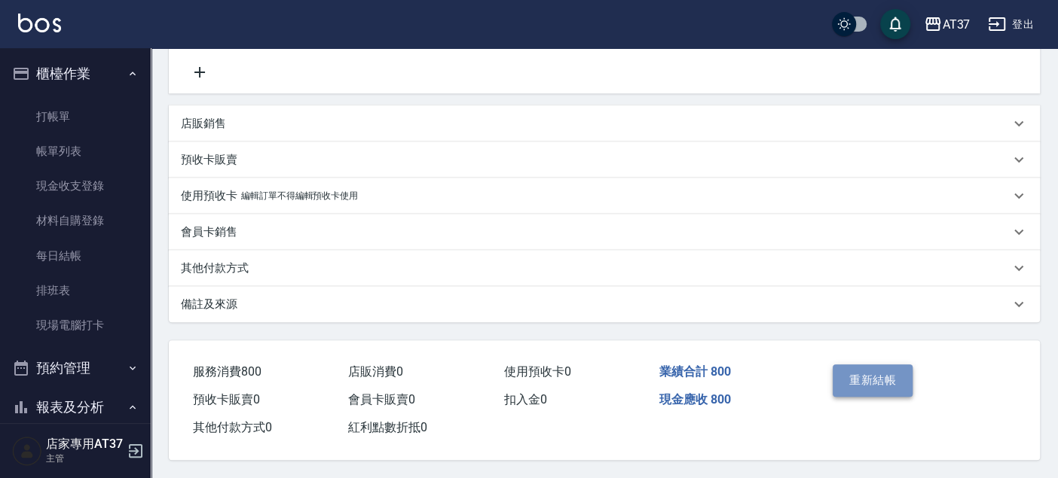
click at [888, 368] on button "重新結帳" at bounding box center [873, 381] width 80 height 32
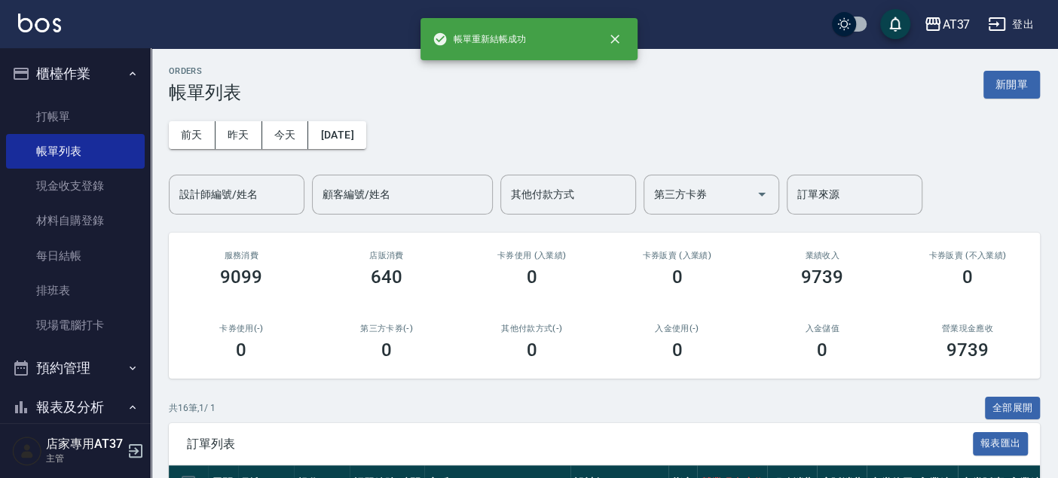
scroll to position [167, 0]
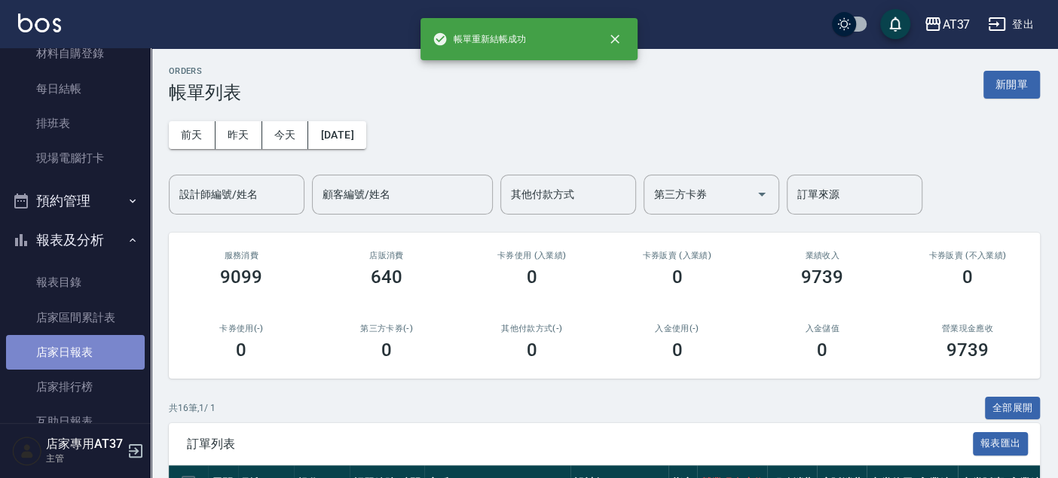
click at [75, 344] on link "店家日報表" at bounding box center [75, 352] width 139 height 35
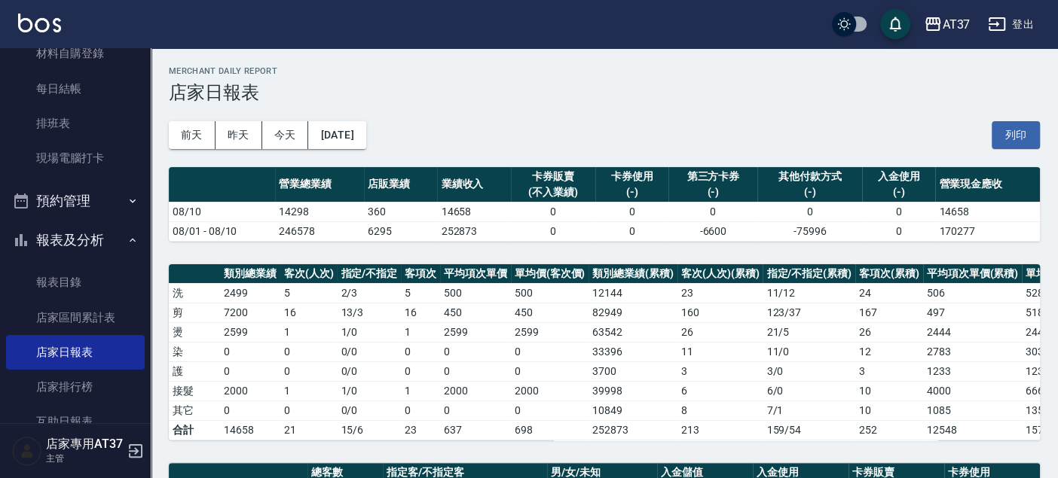
click at [365, 142] on button "[DATE]" at bounding box center [336, 135] width 57 height 28
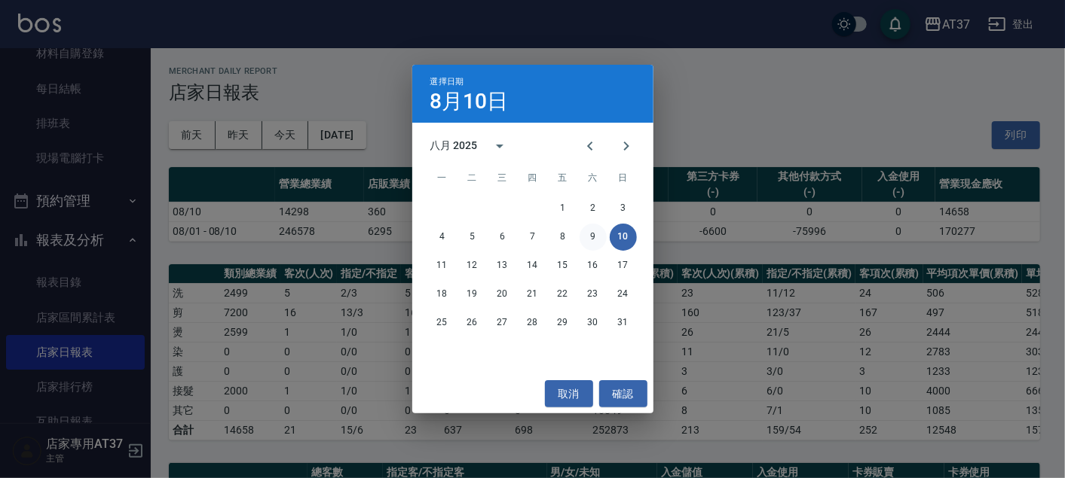
click at [591, 234] on button "9" at bounding box center [592, 237] width 27 height 27
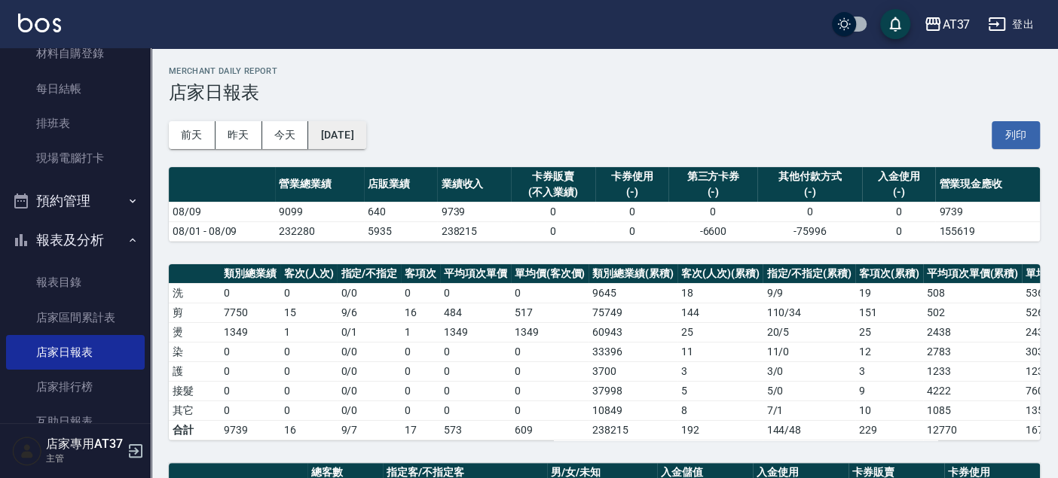
click at [365, 139] on button "[DATE]" at bounding box center [336, 135] width 57 height 28
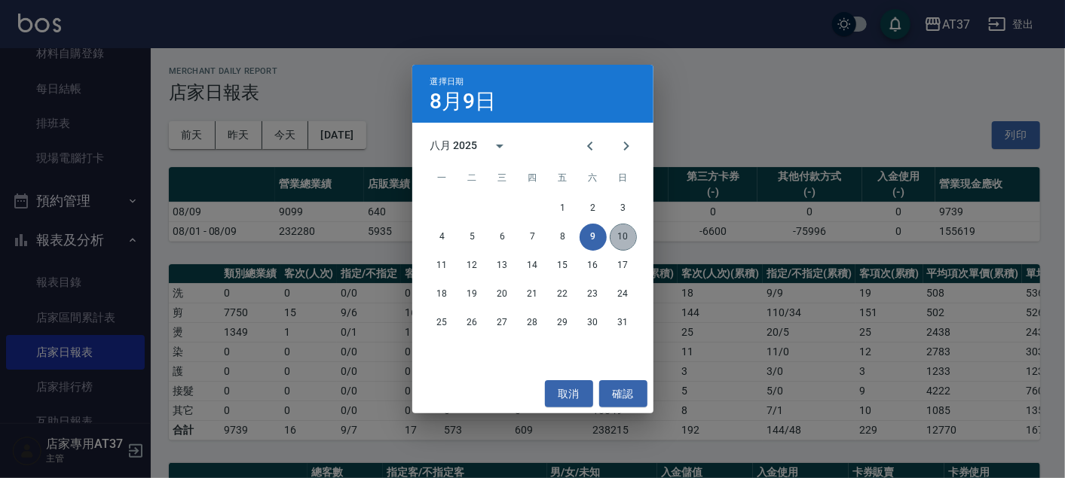
drag, startPoint x: 627, startPoint y: 230, endPoint x: 648, endPoint y: 193, distance: 42.5
click at [642, 214] on div "1 2 3 4 5 6 7 8 9 10 11 12 13 14 15 16 17 18 19 20 21 22 23 24 25 26 27 28 29 3…" at bounding box center [532, 266] width 241 height 145
click at [618, 237] on button "10" at bounding box center [623, 237] width 27 height 27
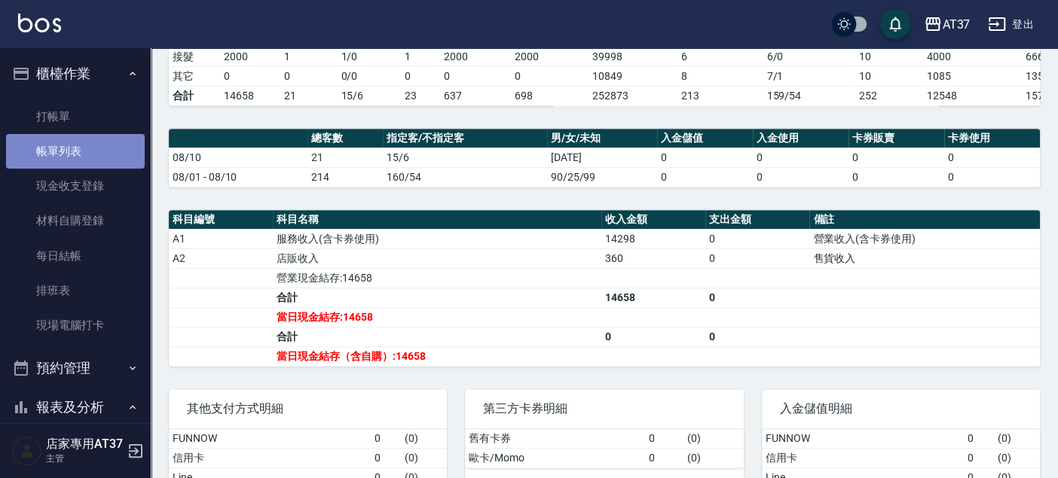
click at [82, 148] on link "帳單列表" at bounding box center [75, 151] width 139 height 35
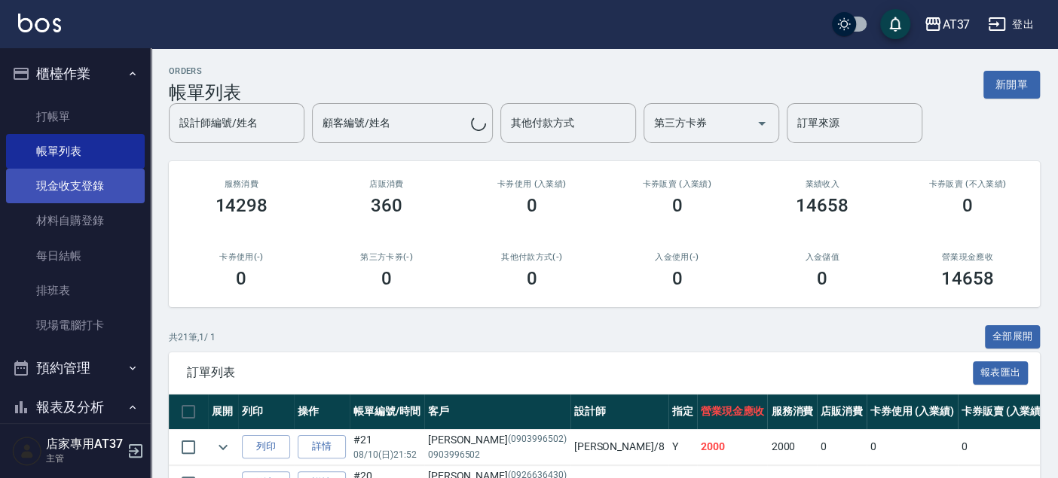
click at [100, 182] on link "現金收支登錄" at bounding box center [75, 186] width 139 height 35
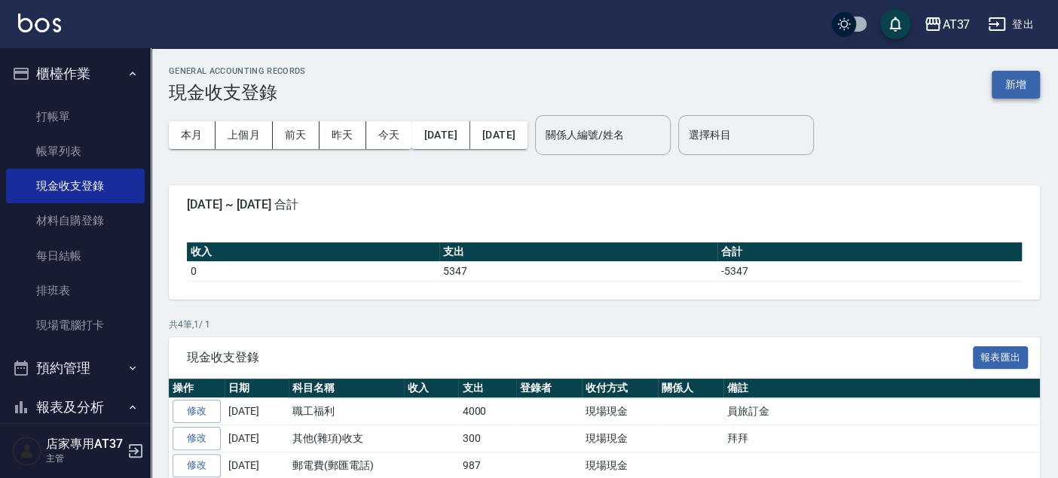
click at [999, 85] on button "新增" at bounding box center [1016, 85] width 48 height 28
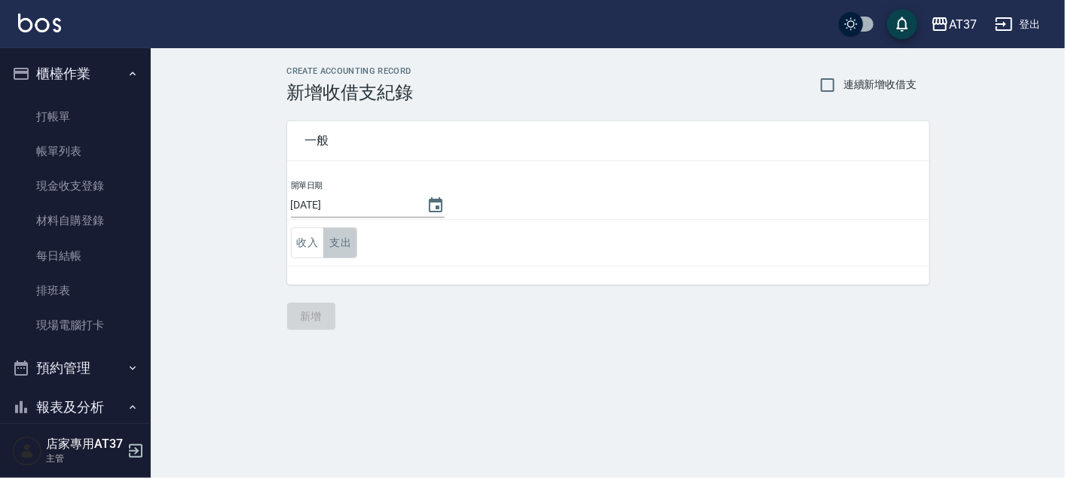
click at [342, 232] on button "支出" at bounding box center [340, 243] width 34 height 31
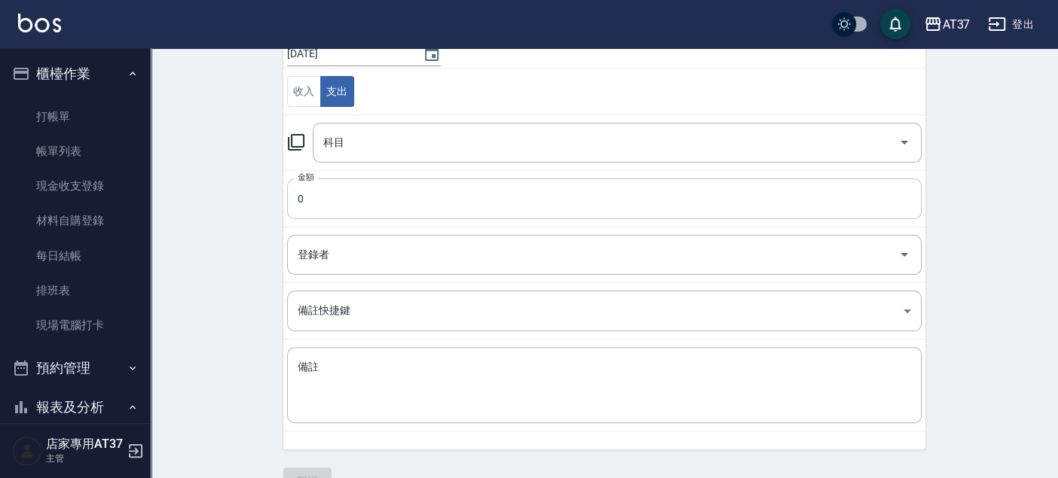
scroll to position [167, 0]
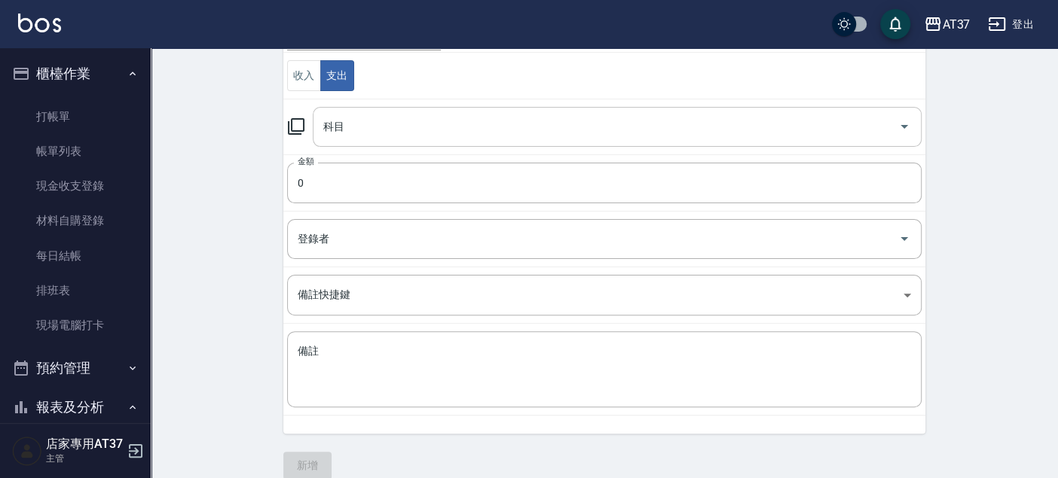
click at [348, 133] on input "科目" at bounding box center [605, 127] width 573 height 26
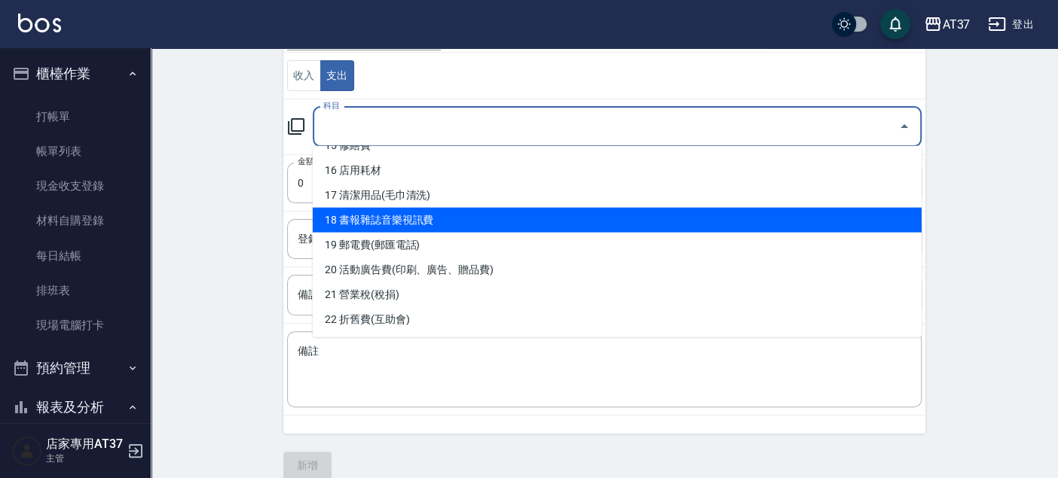
scroll to position [418, 0]
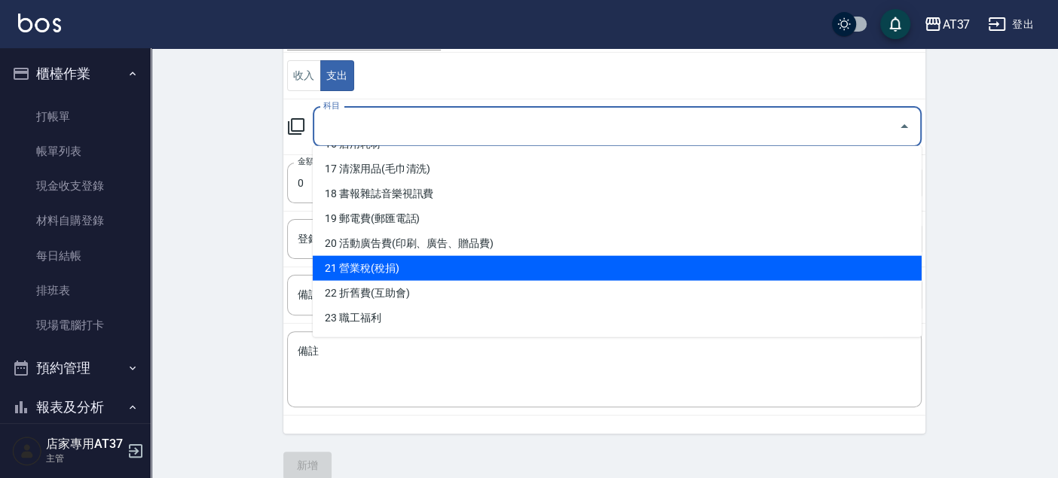
click at [380, 256] on li "21 營業稅(稅捐)" at bounding box center [617, 268] width 609 height 25
type input "21 營業稅(稅捐)"
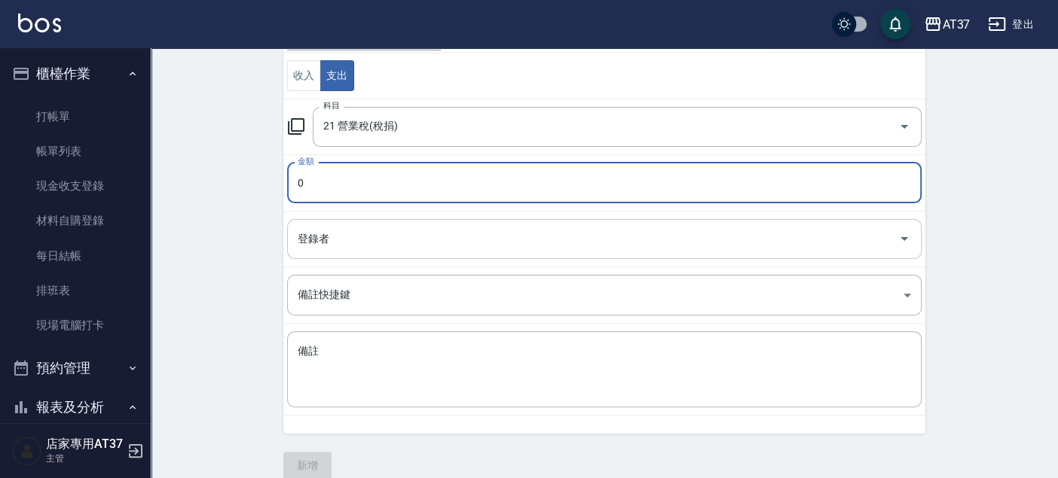
click at [371, 238] on input "登錄者" at bounding box center [593, 239] width 598 height 26
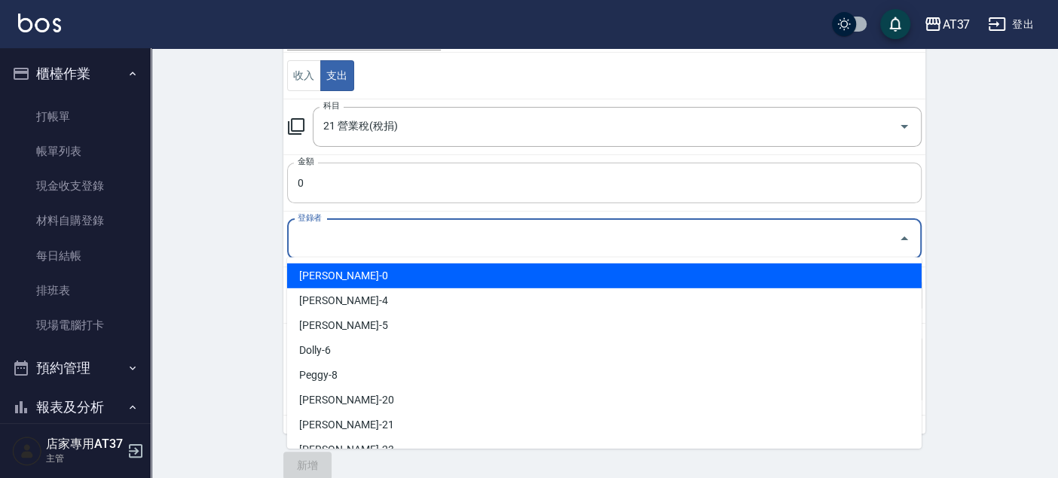
click at [370, 183] on input "0" at bounding box center [604, 183] width 634 height 41
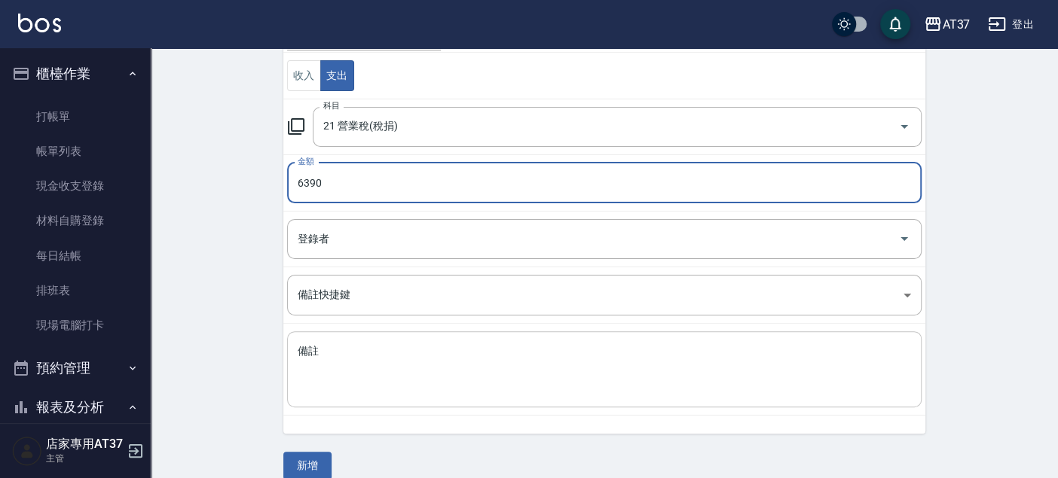
type input "6390"
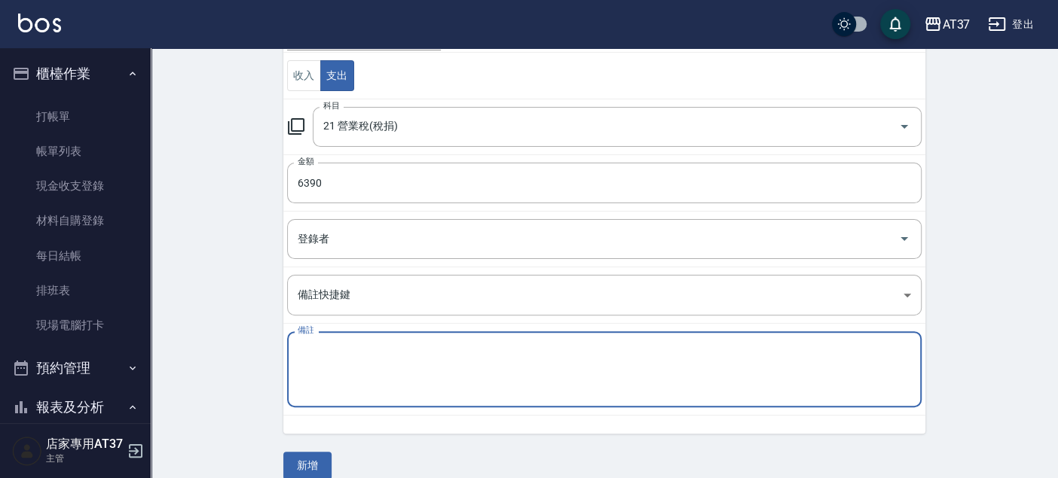
click at [413, 369] on textarea "備註" at bounding box center [604, 369] width 613 height 51
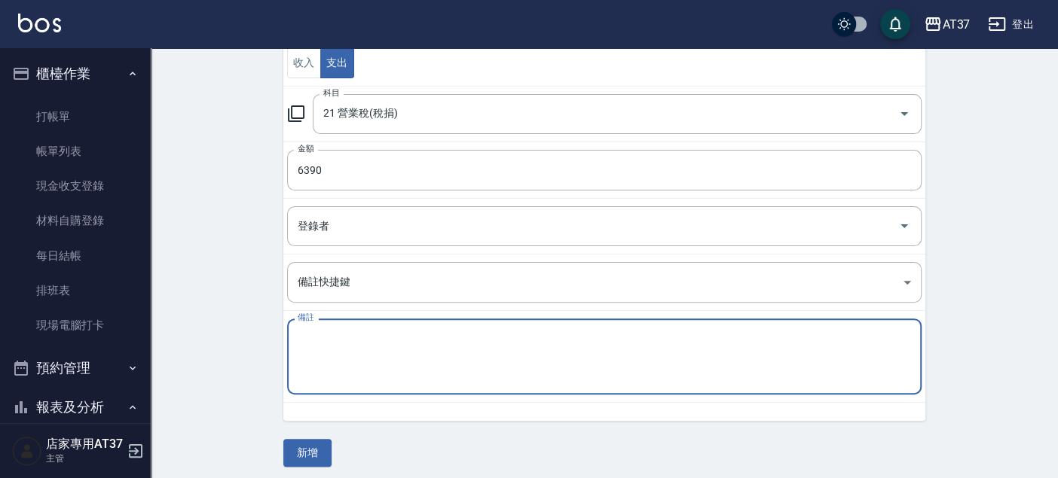
scroll to position [183, 0]
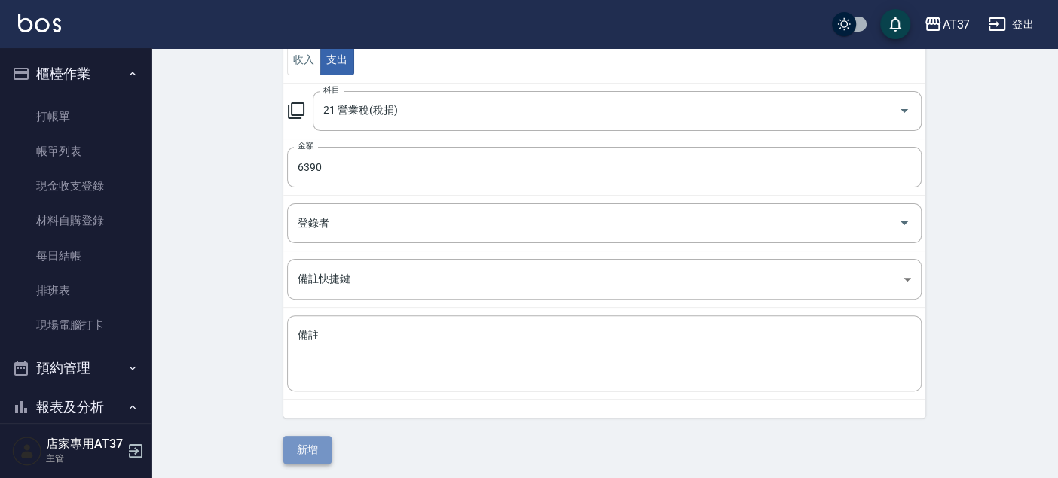
click at [304, 452] on button "新增" at bounding box center [307, 450] width 48 height 28
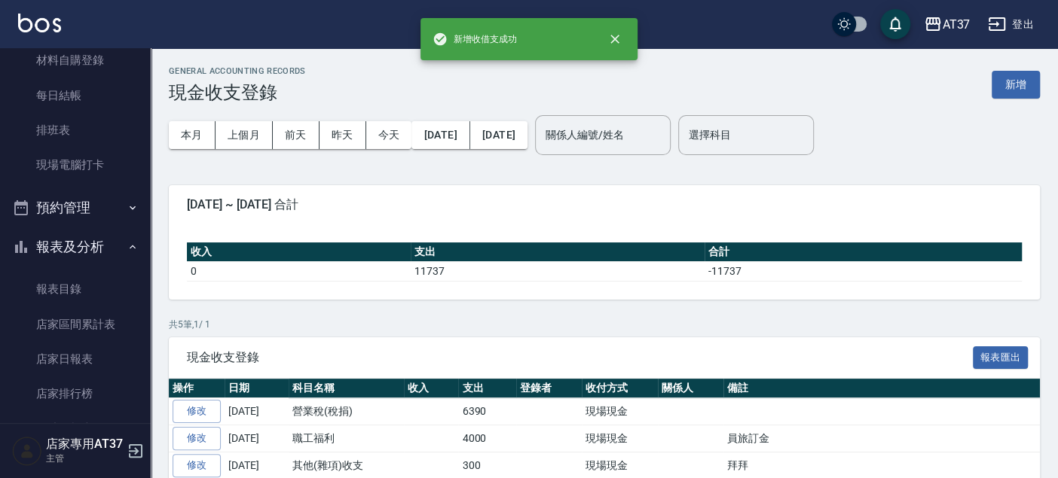
scroll to position [167, 0]
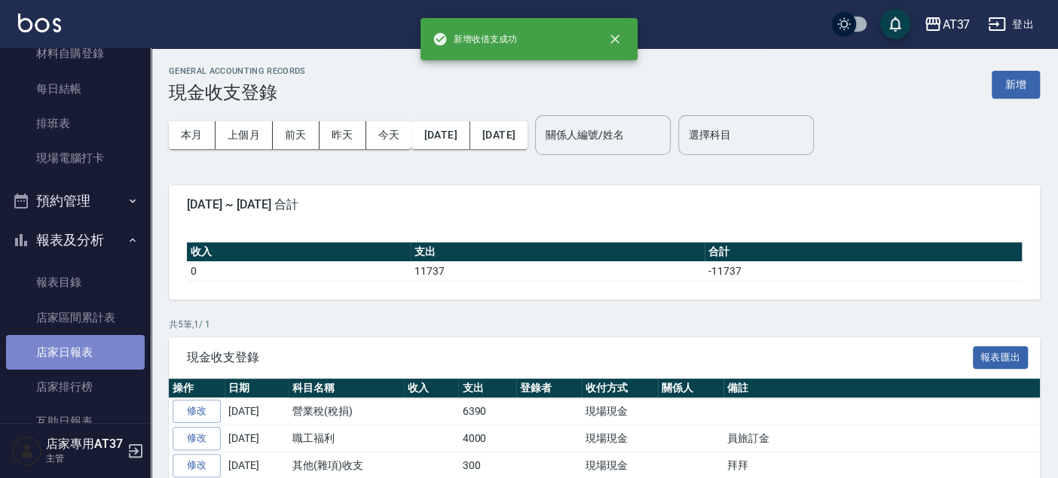
click at [78, 340] on link "店家日報表" at bounding box center [75, 352] width 139 height 35
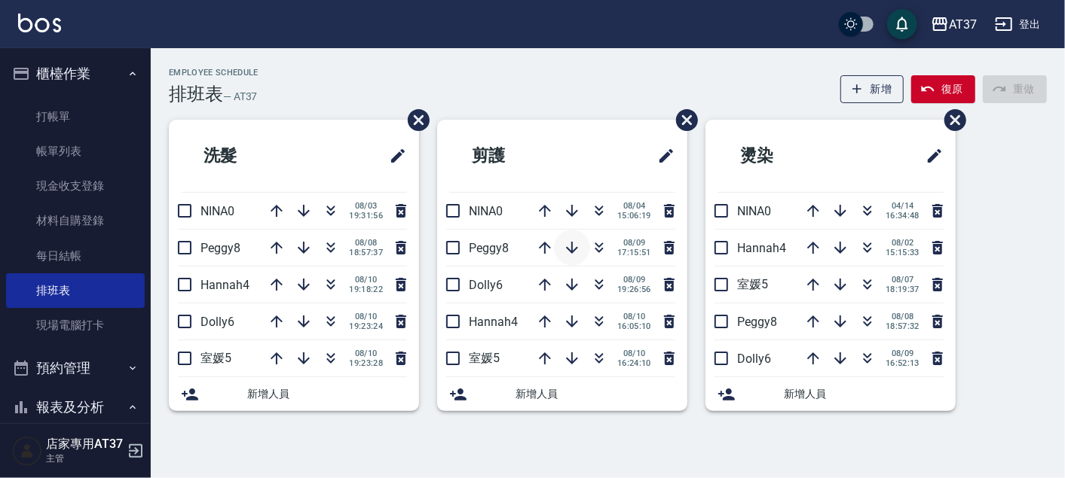
scroll to position [84, 0]
